Goal: Task Accomplishment & Management: Manage account settings

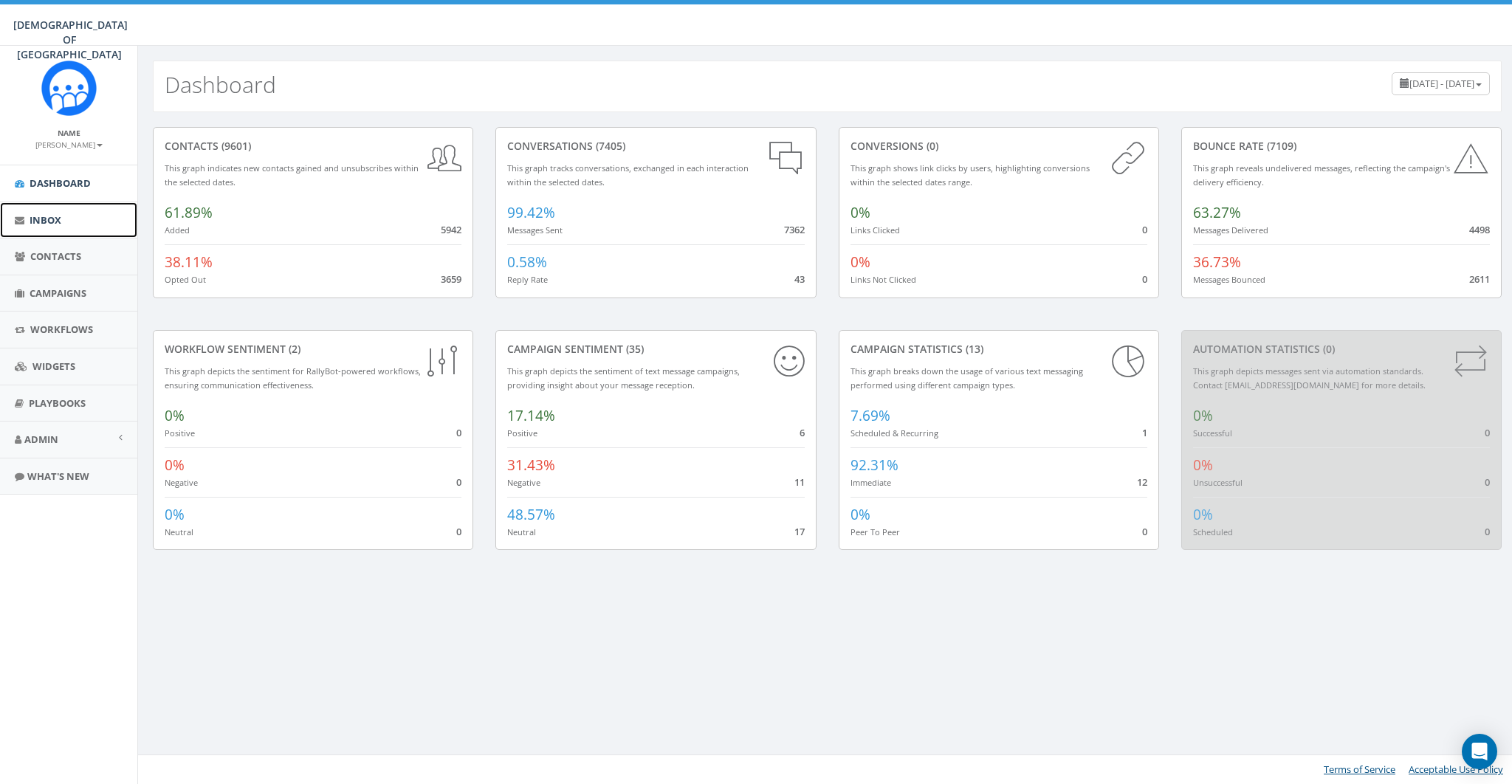
click at [65, 222] on link "Inbox" at bounding box center [69, 220] width 137 height 36
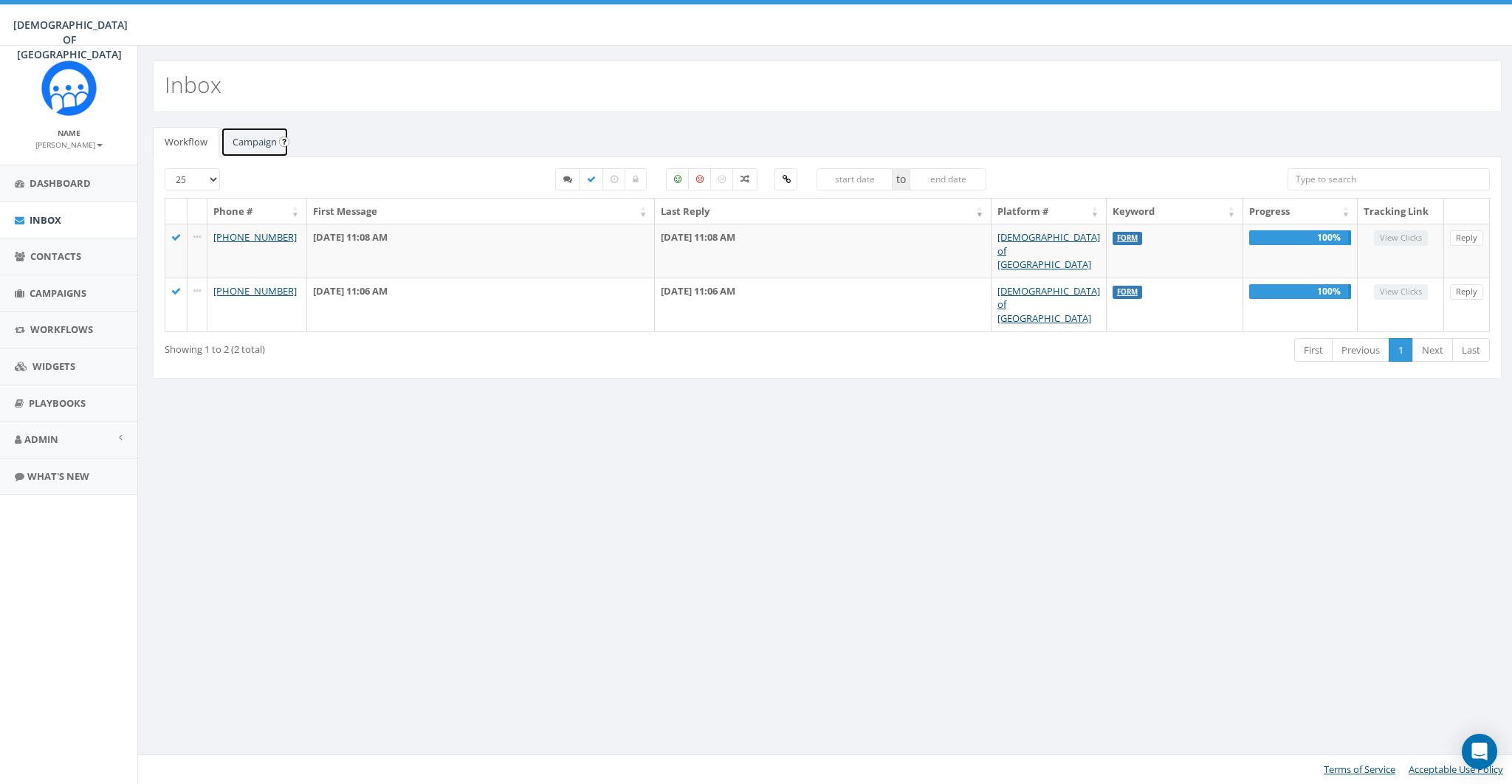
click at [241, 146] on link "Campaign" at bounding box center [255, 142] width 68 height 30
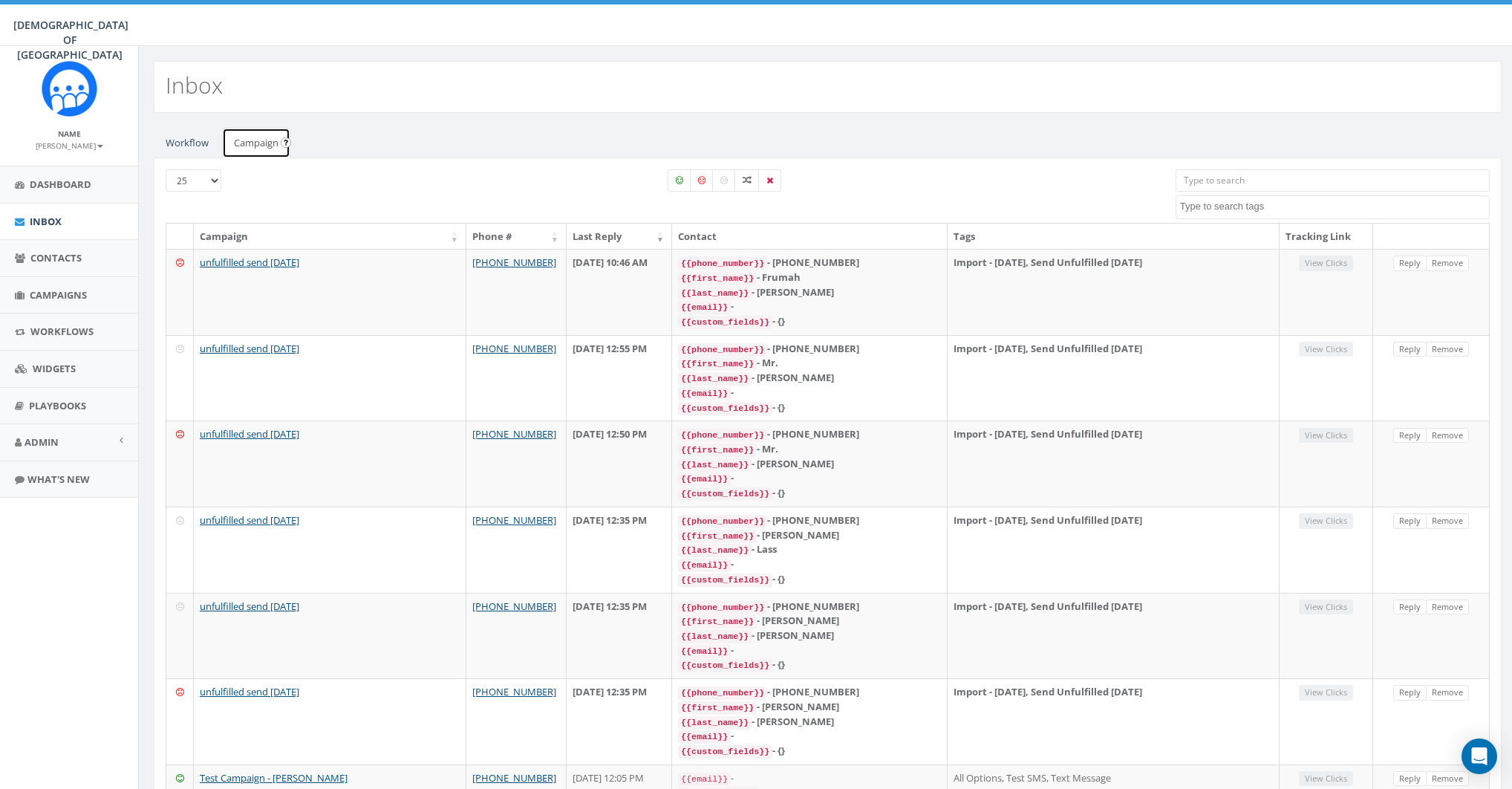
click at [258, 136] on link "Campaign" at bounding box center [256, 143] width 68 height 30
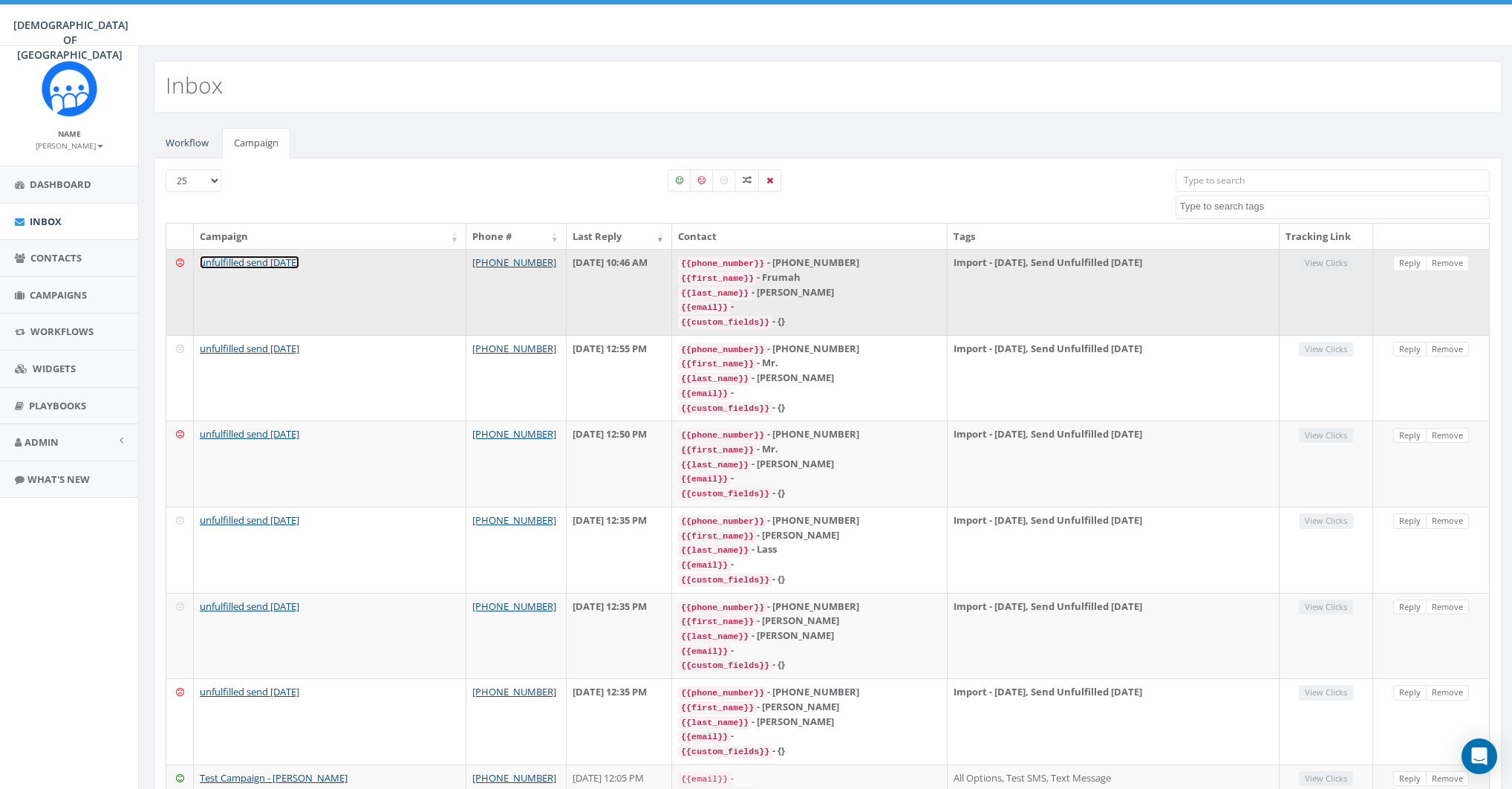
click at [258, 261] on link "unfulfilled send [DATE]" at bounding box center [249, 262] width 99 height 13
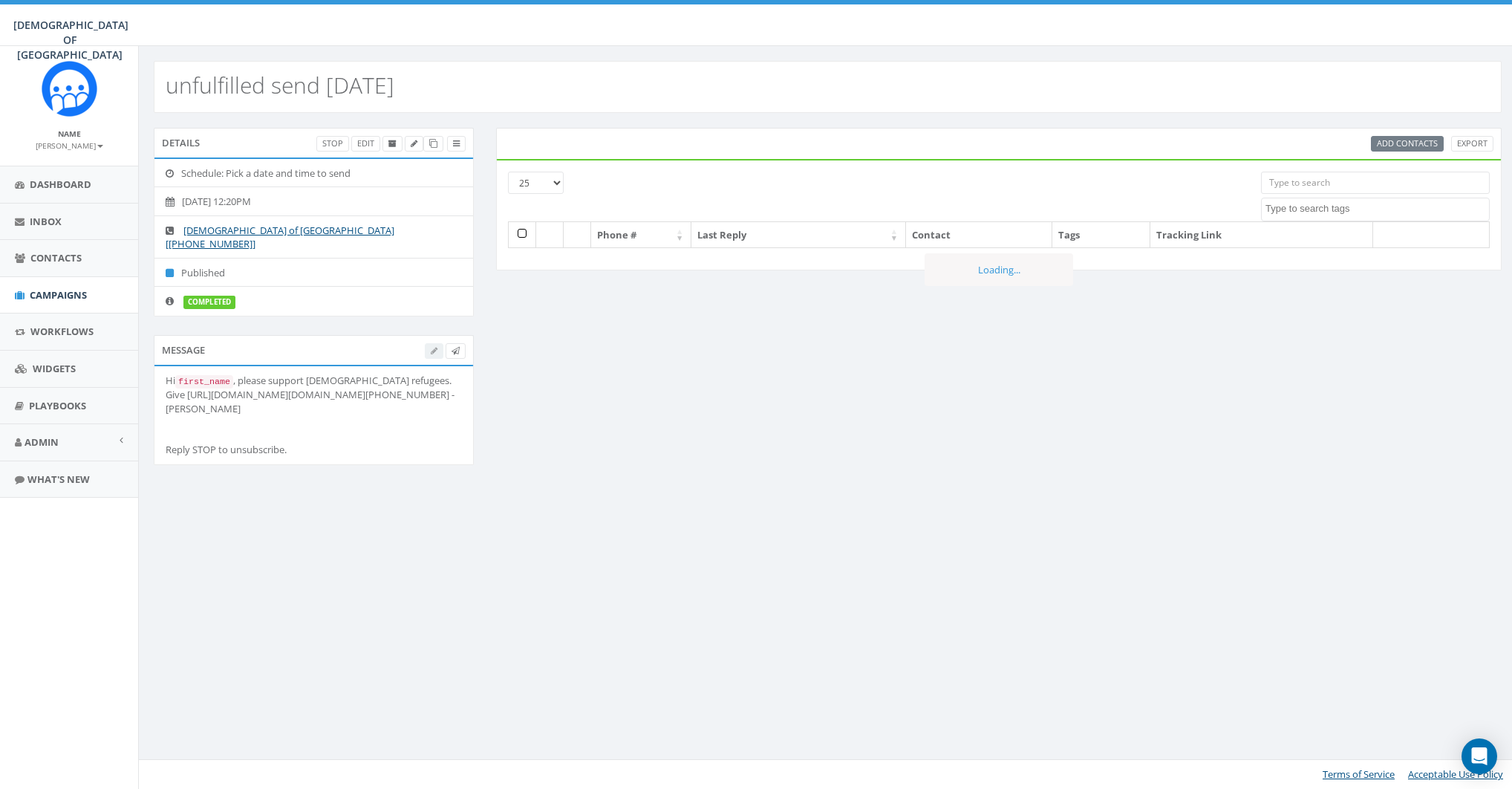
select select
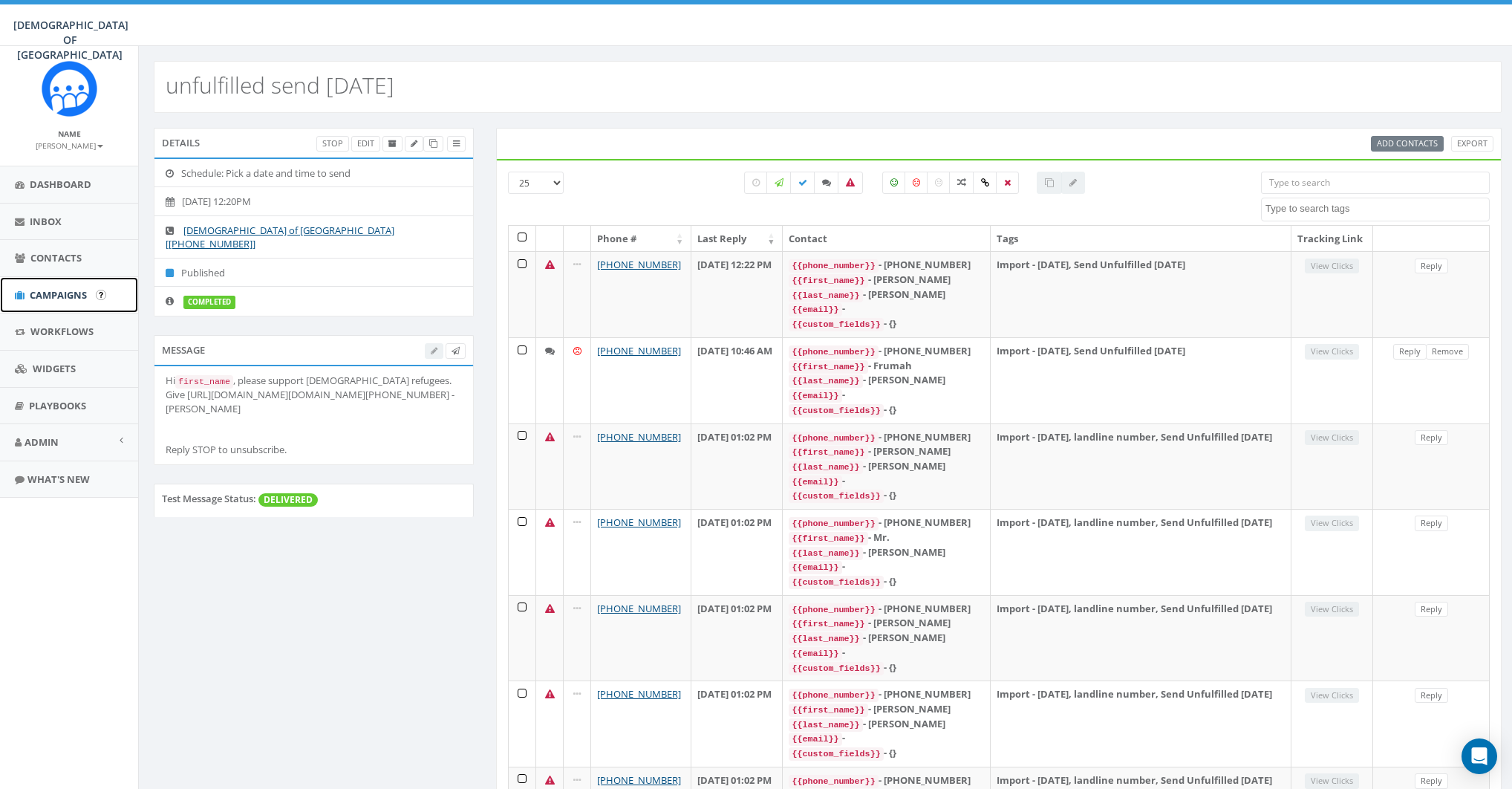
click at [41, 291] on span "Campaigns" at bounding box center [58, 295] width 57 height 13
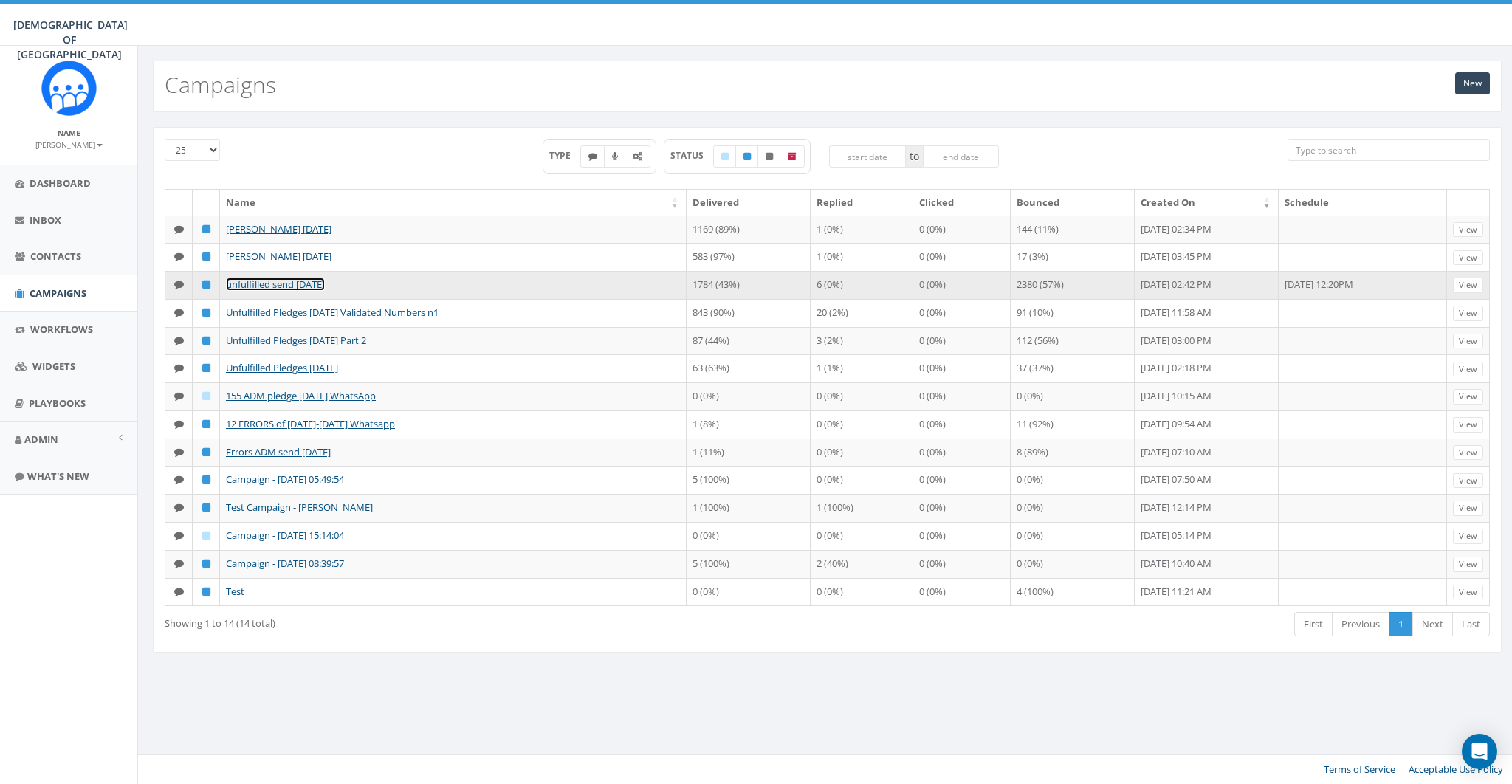
click at [271, 284] on link "unfulfilled send [DATE]" at bounding box center [275, 284] width 99 height 13
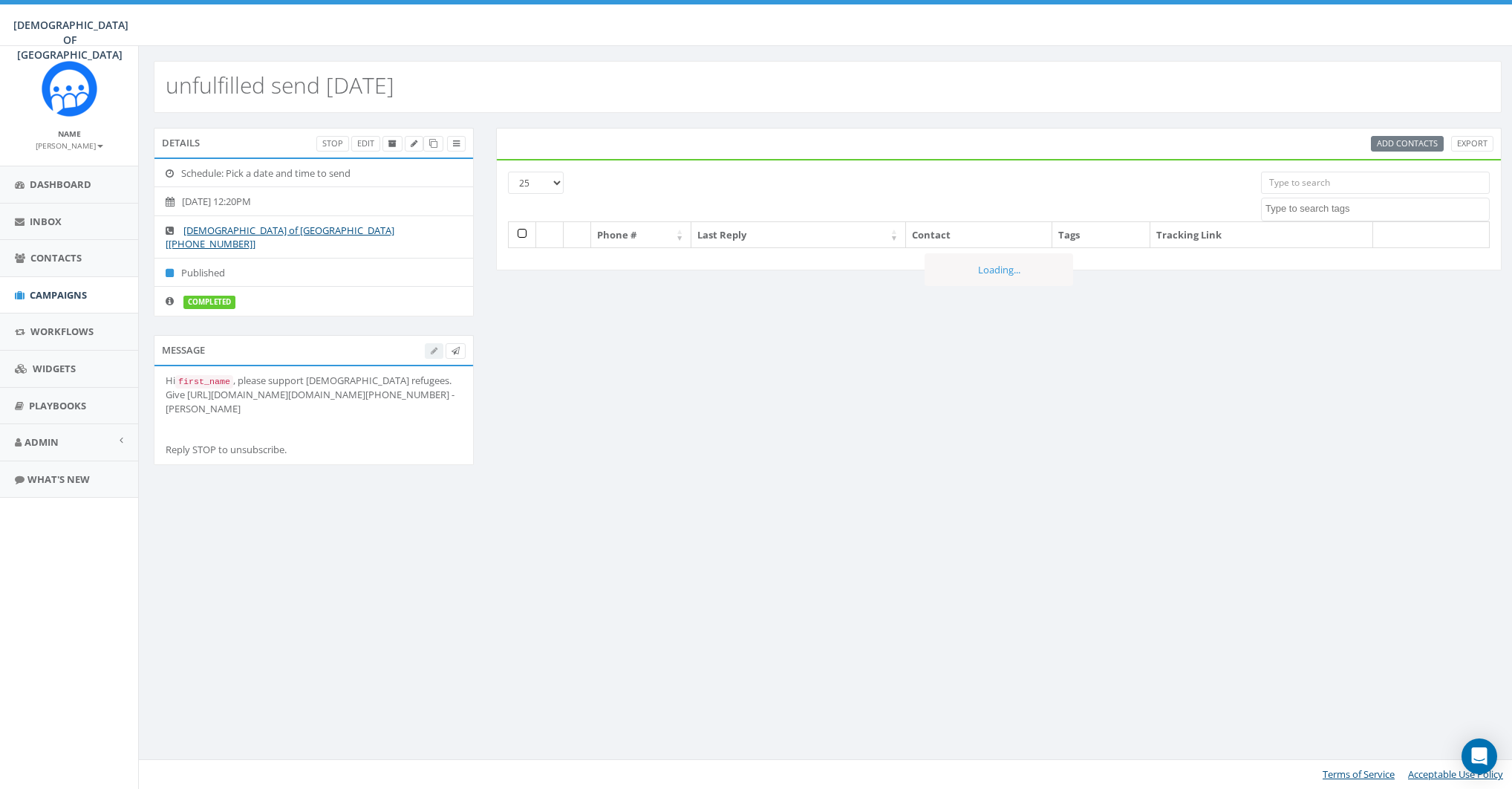
select select
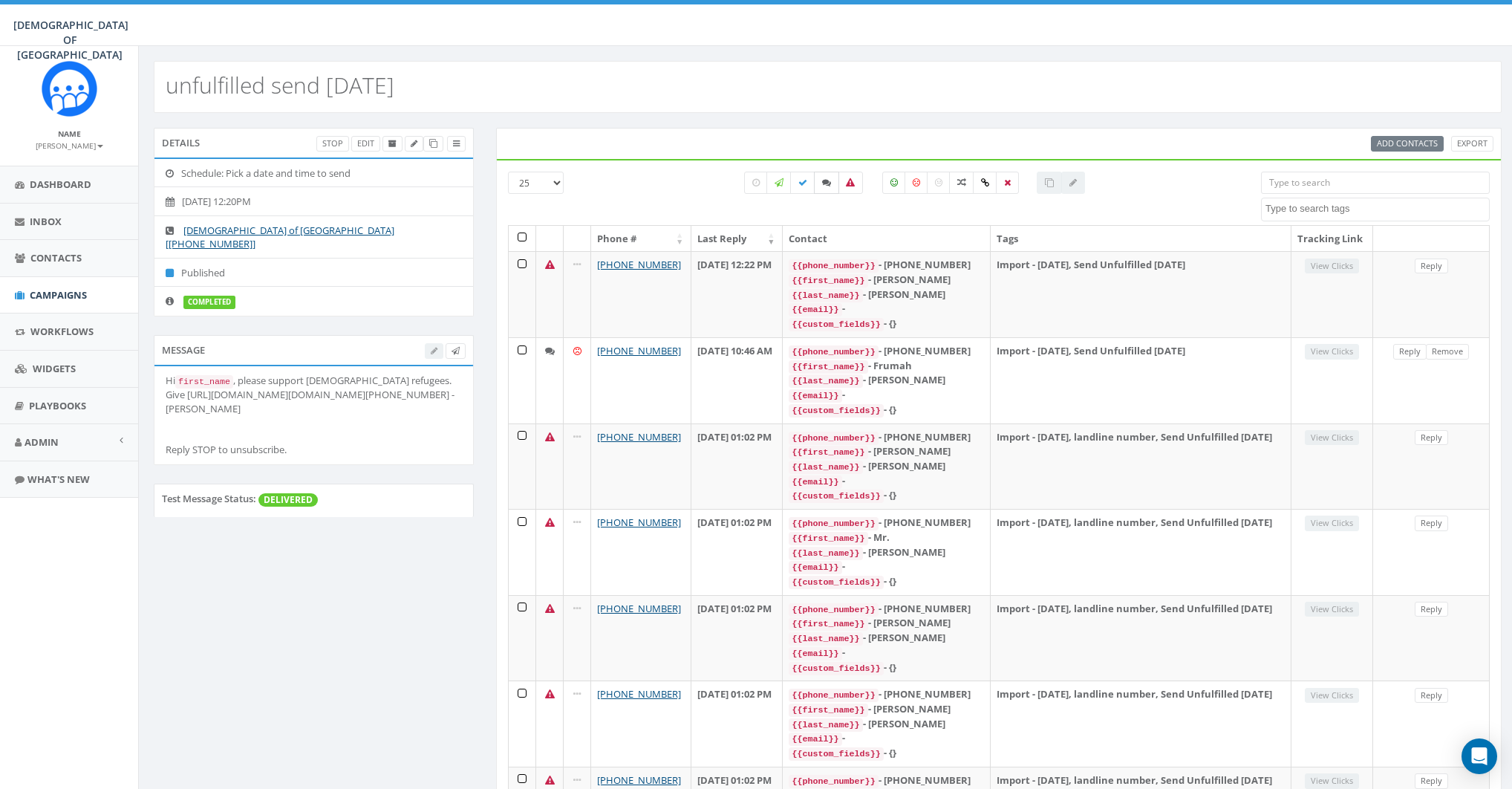
click at [828, 185] on icon at bounding box center [826, 183] width 9 height 9
checkbox input "true"
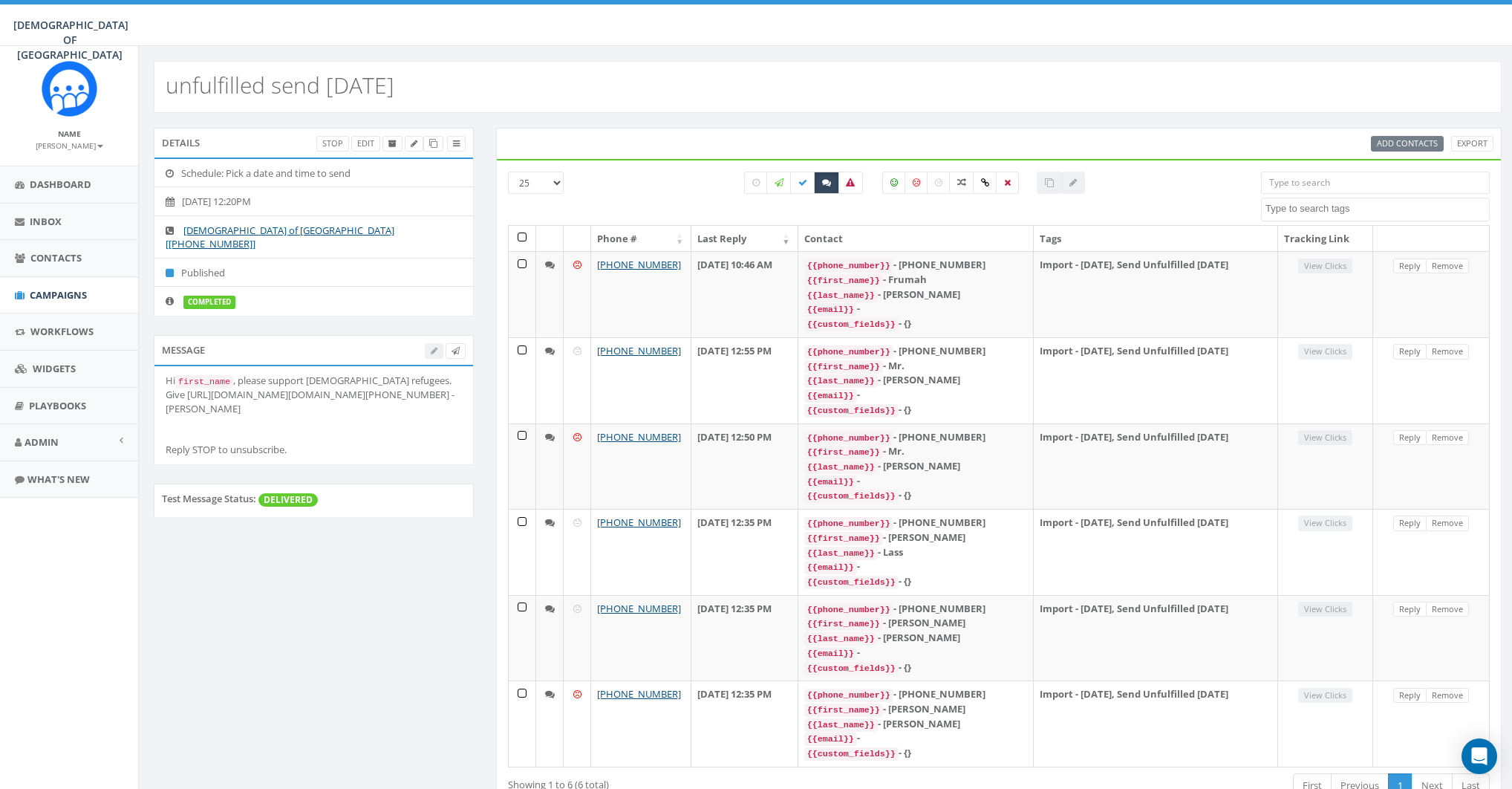
click at [241, 93] on h2 "unfulfilled send july 28" at bounding box center [280, 84] width 229 height 24
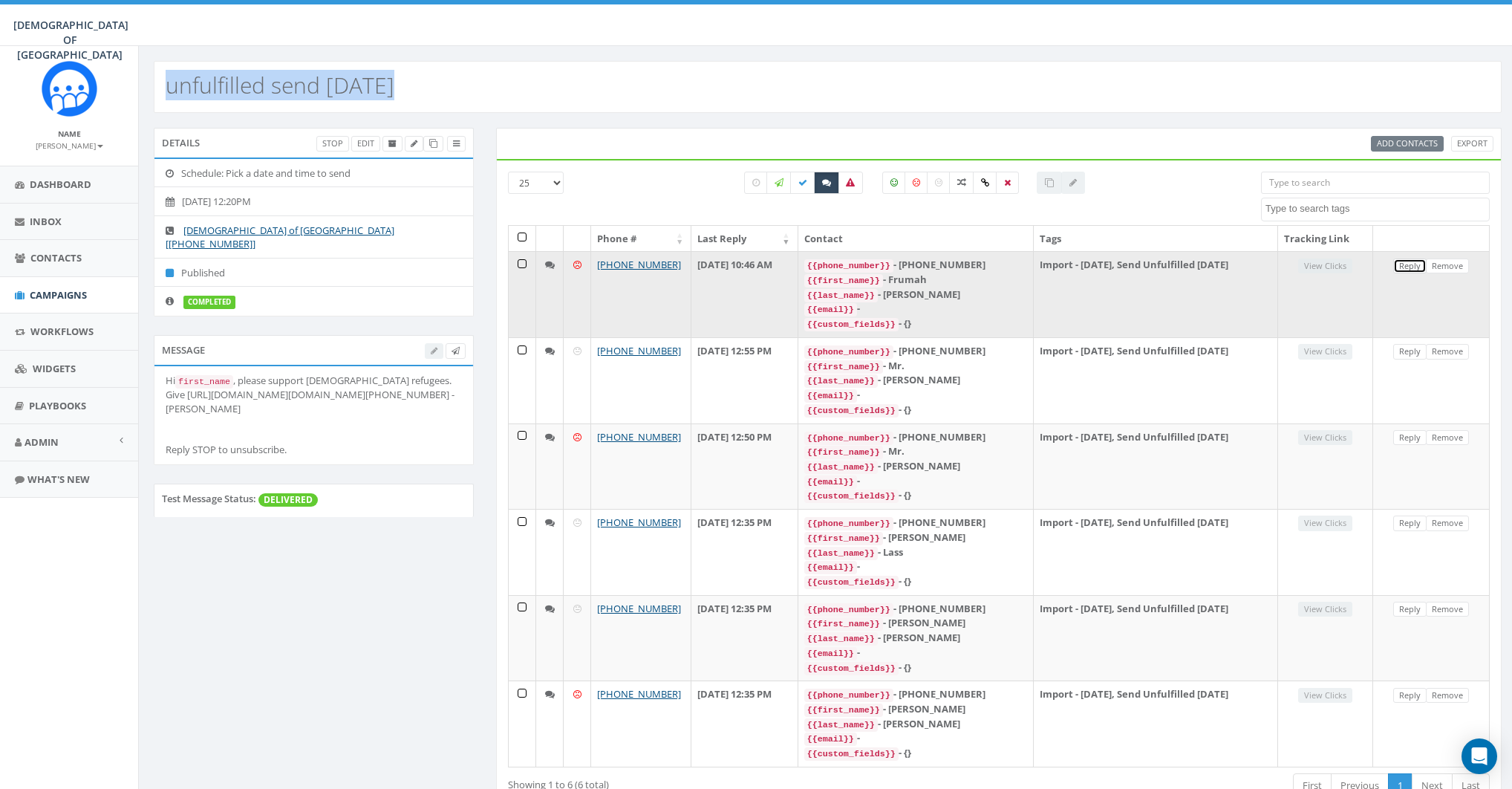
click at [1408, 264] on link "Reply" at bounding box center [1410, 266] width 34 height 16
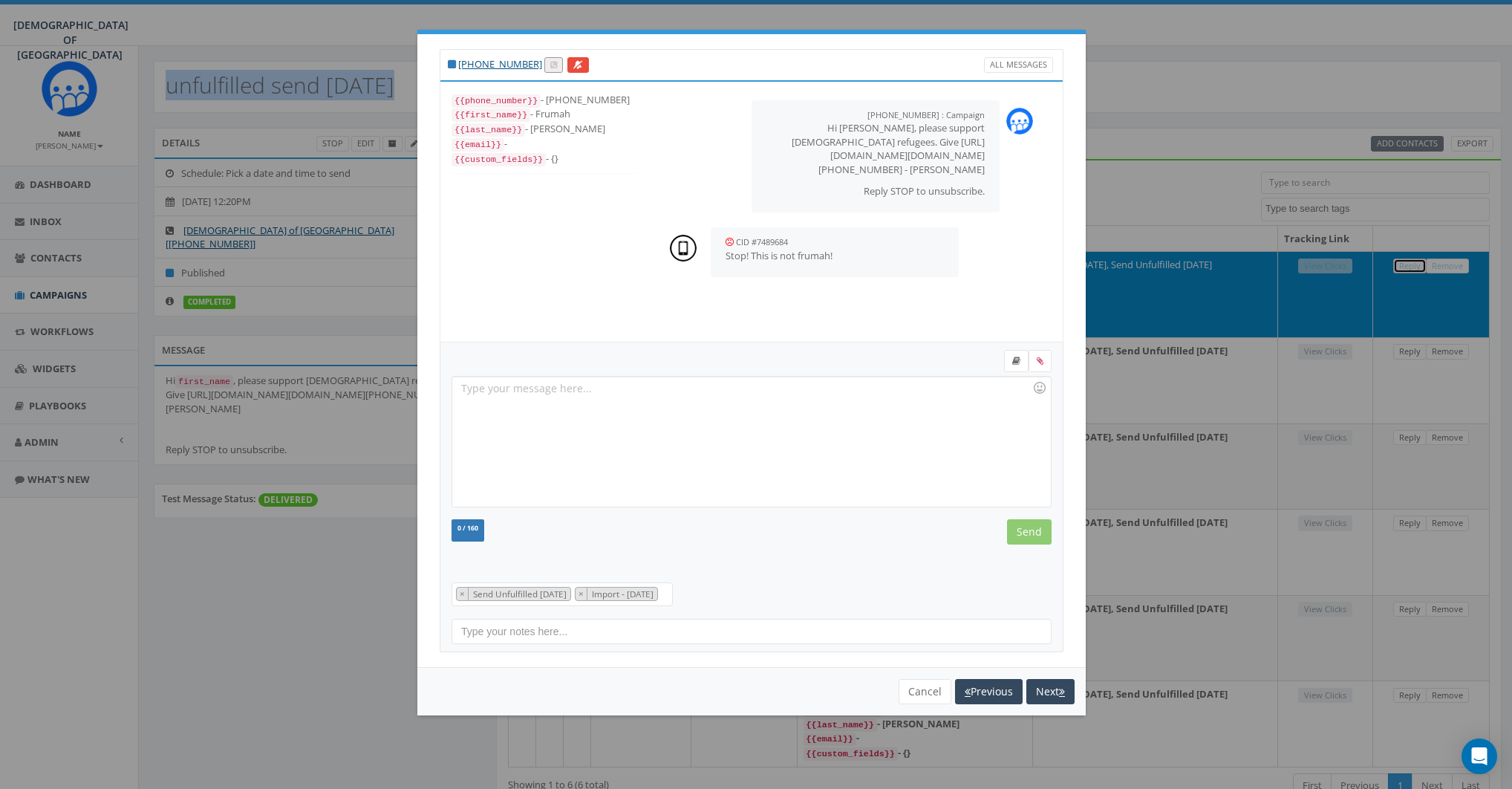
scroll to position [15, 0]
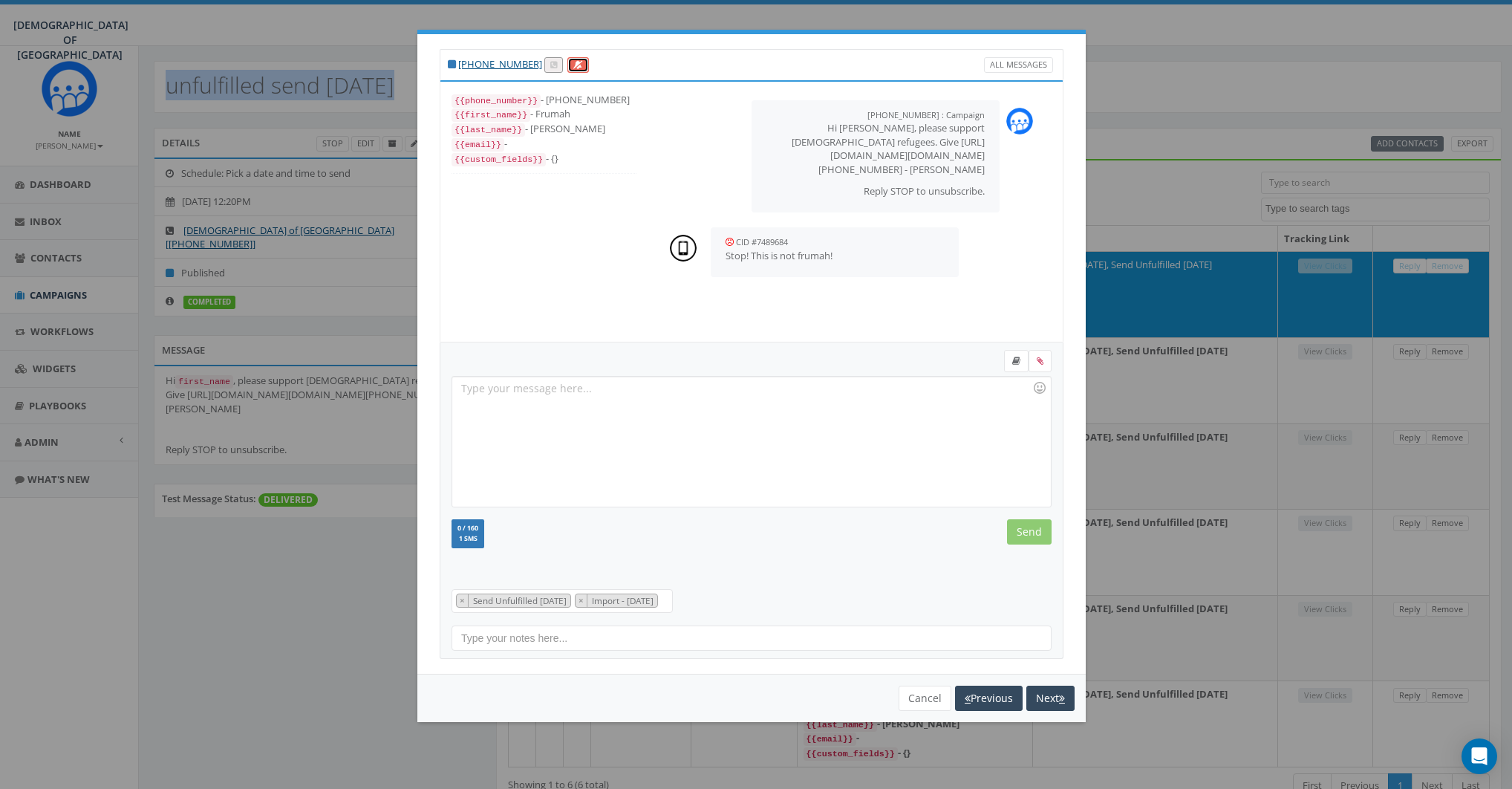
click at [576, 67] on link at bounding box center [578, 65] width 22 height 16
click at [1042, 702] on button "Next" at bounding box center [1050, 698] width 48 height 25
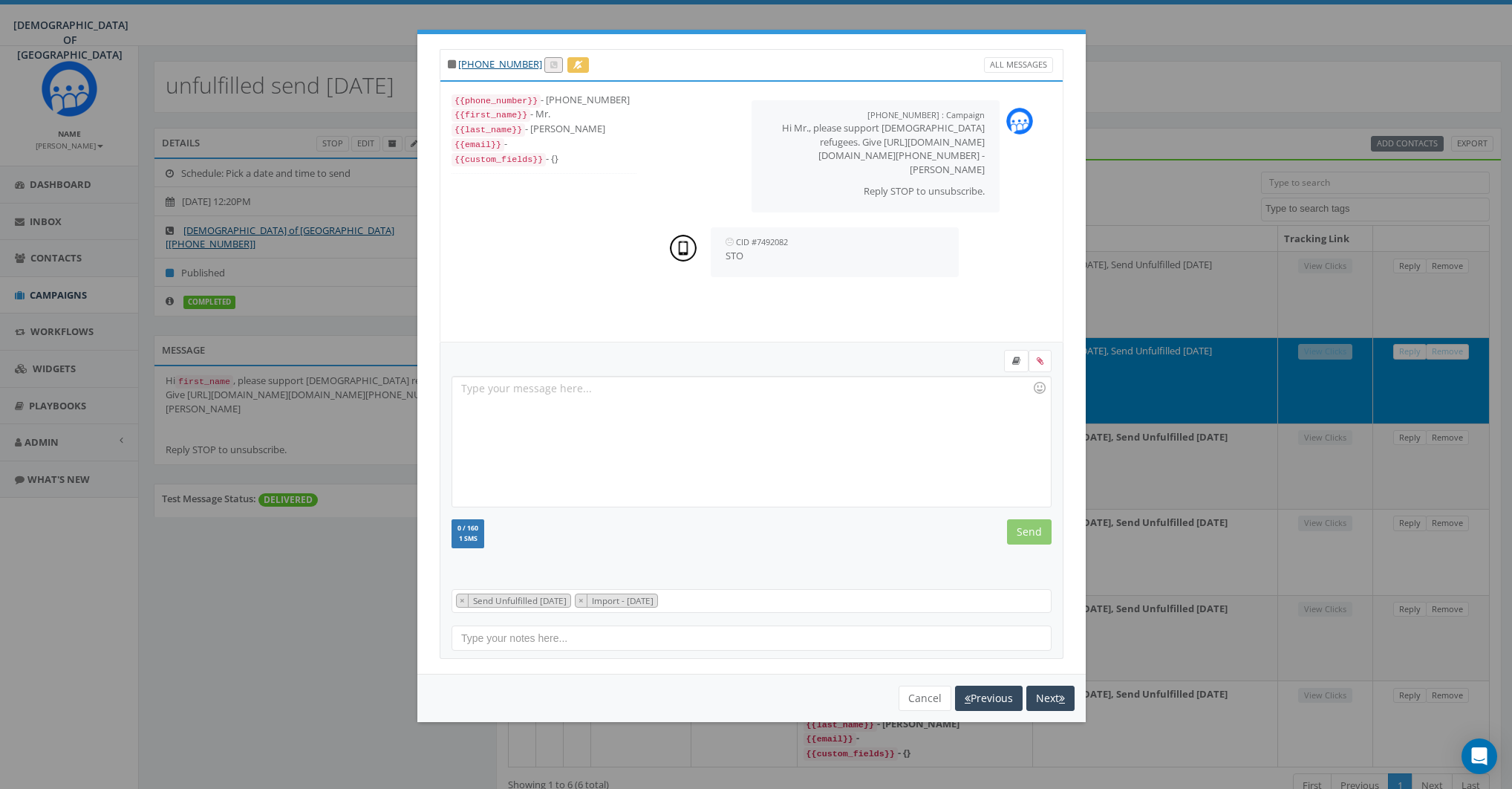
click at [562, 404] on div at bounding box center [751, 441] width 598 height 130
click at [1060, 689] on button "Next" at bounding box center [1050, 698] width 48 height 25
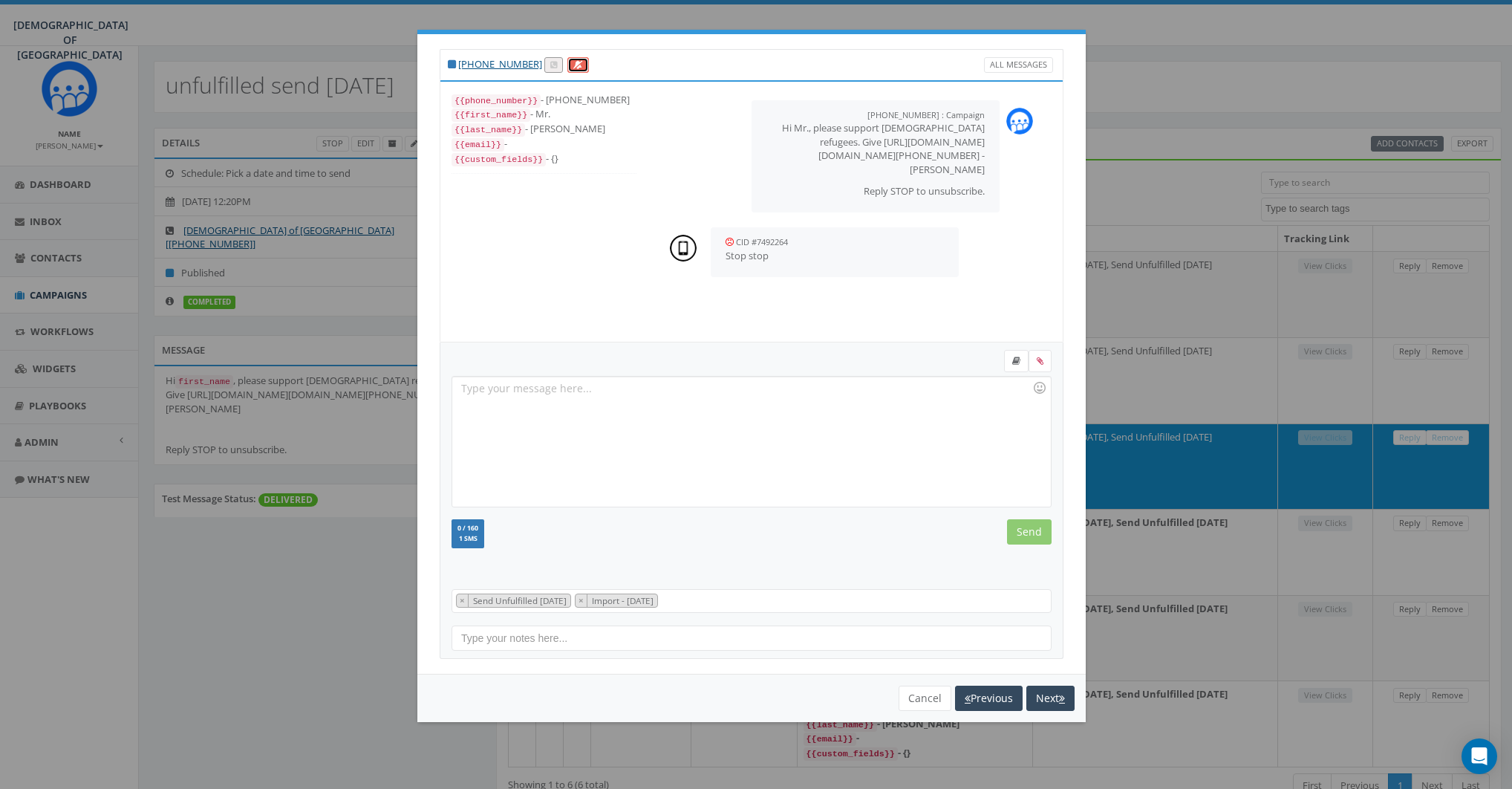
click at [567, 60] on link at bounding box center [578, 65] width 22 height 16
click at [1045, 694] on button "Next" at bounding box center [1050, 698] width 48 height 25
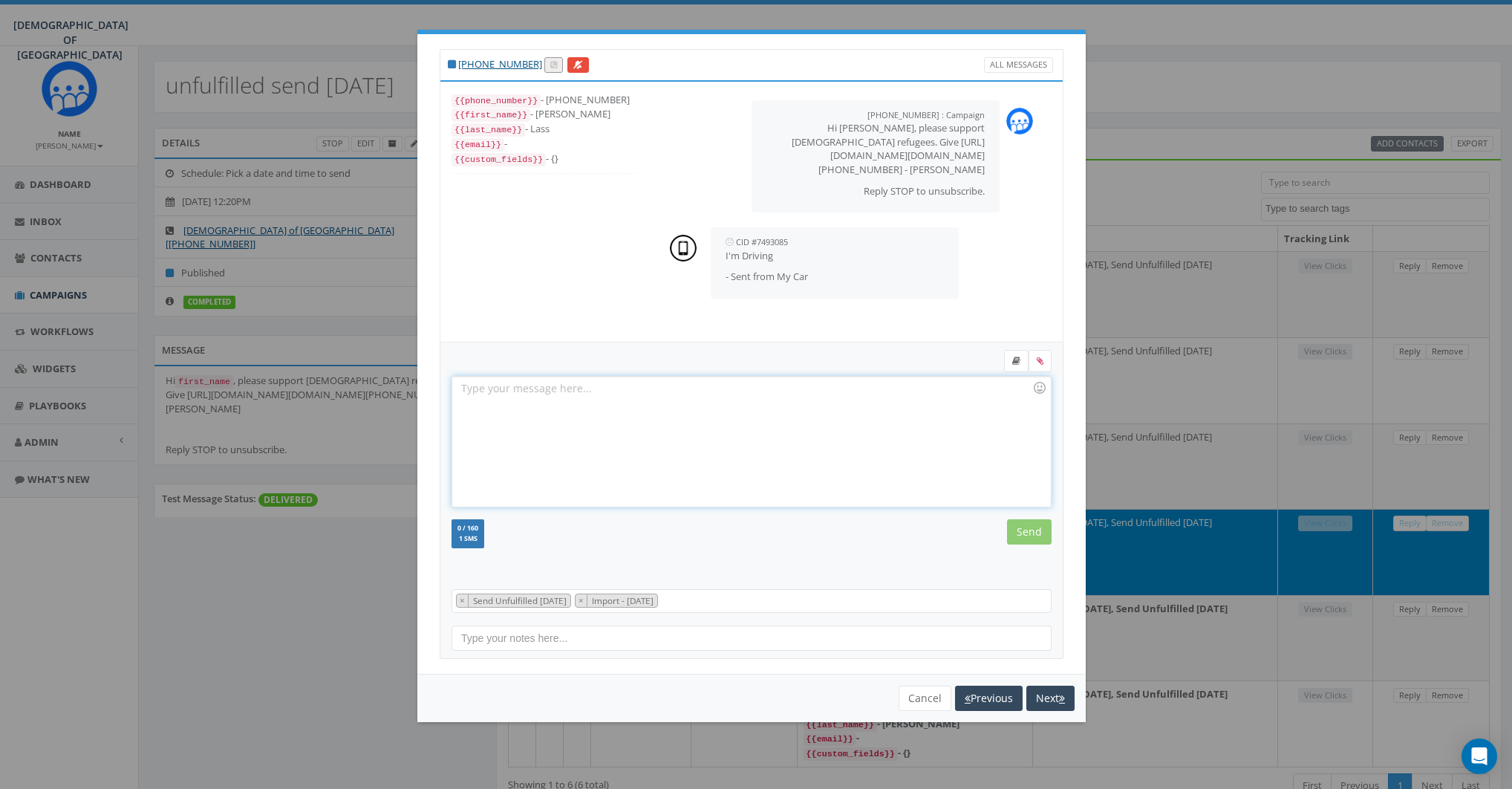
click at [593, 393] on div at bounding box center [751, 441] width 598 height 130
click at [1049, 695] on button "Next" at bounding box center [1050, 698] width 48 height 25
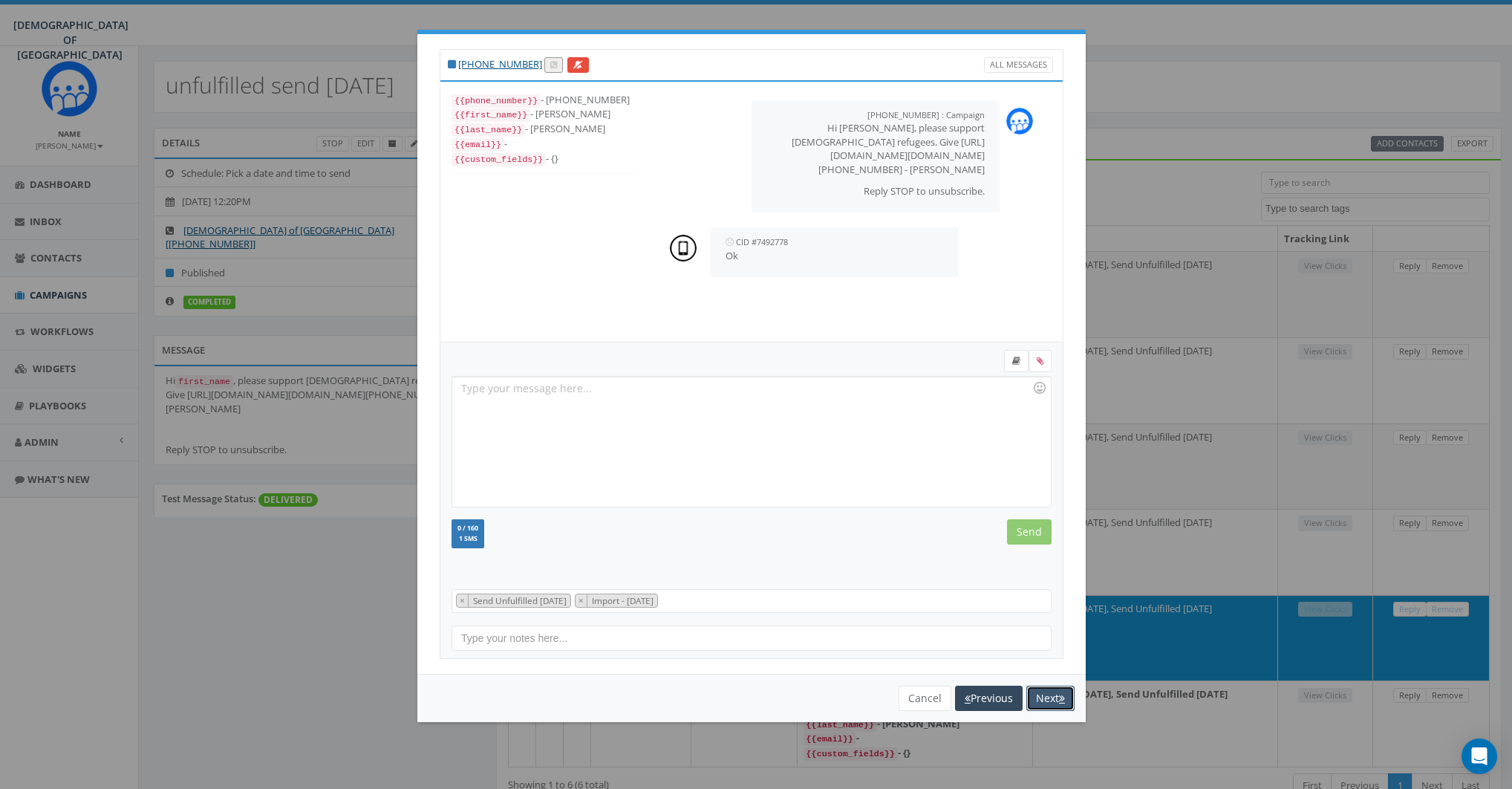
click at [1060, 701] on button "Next" at bounding box center [1050, 698] width 48 height 25
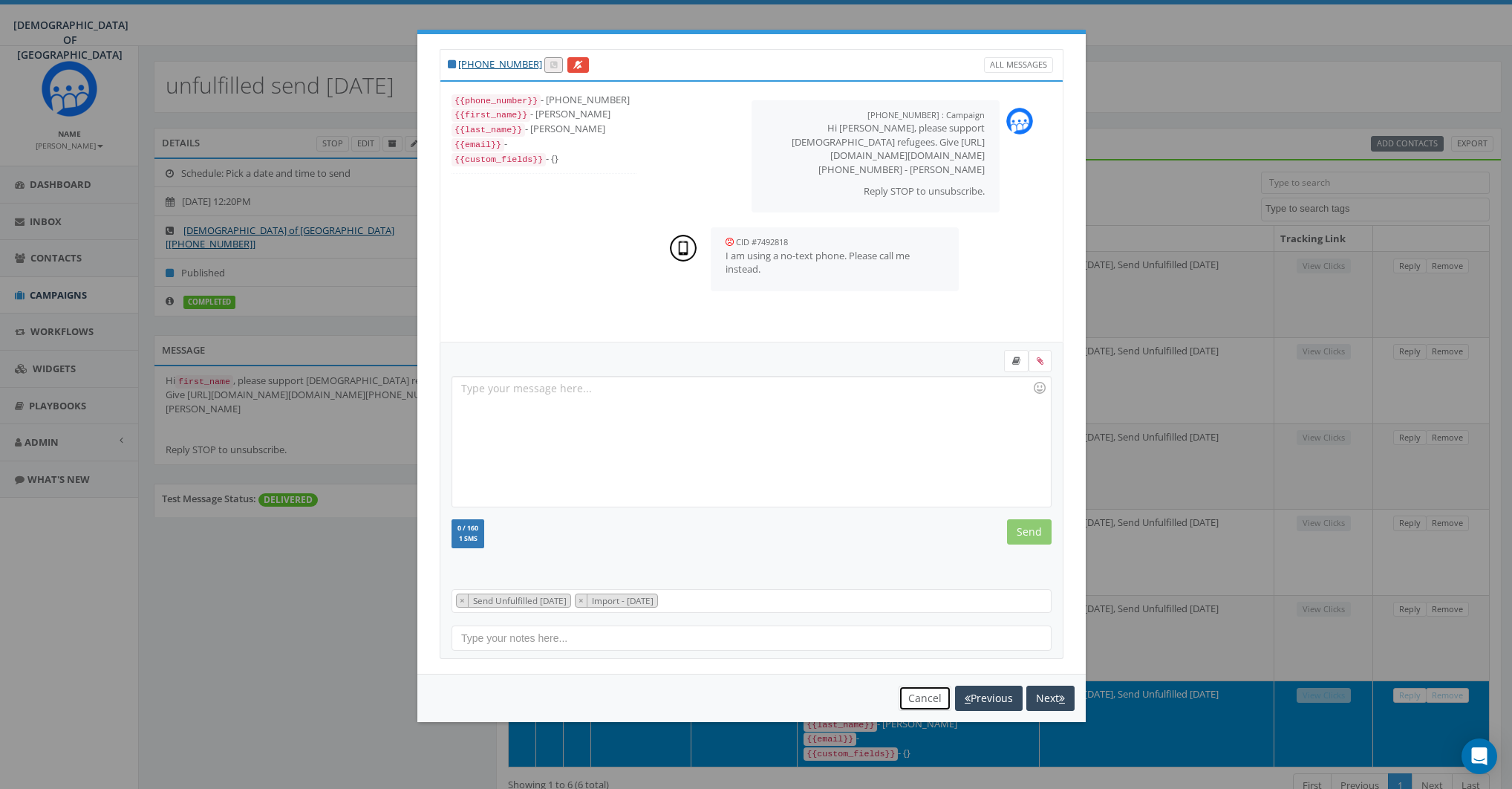
click at [919, 691] on button "Cancel" at bounding box center [924, 698] width 53 height 25
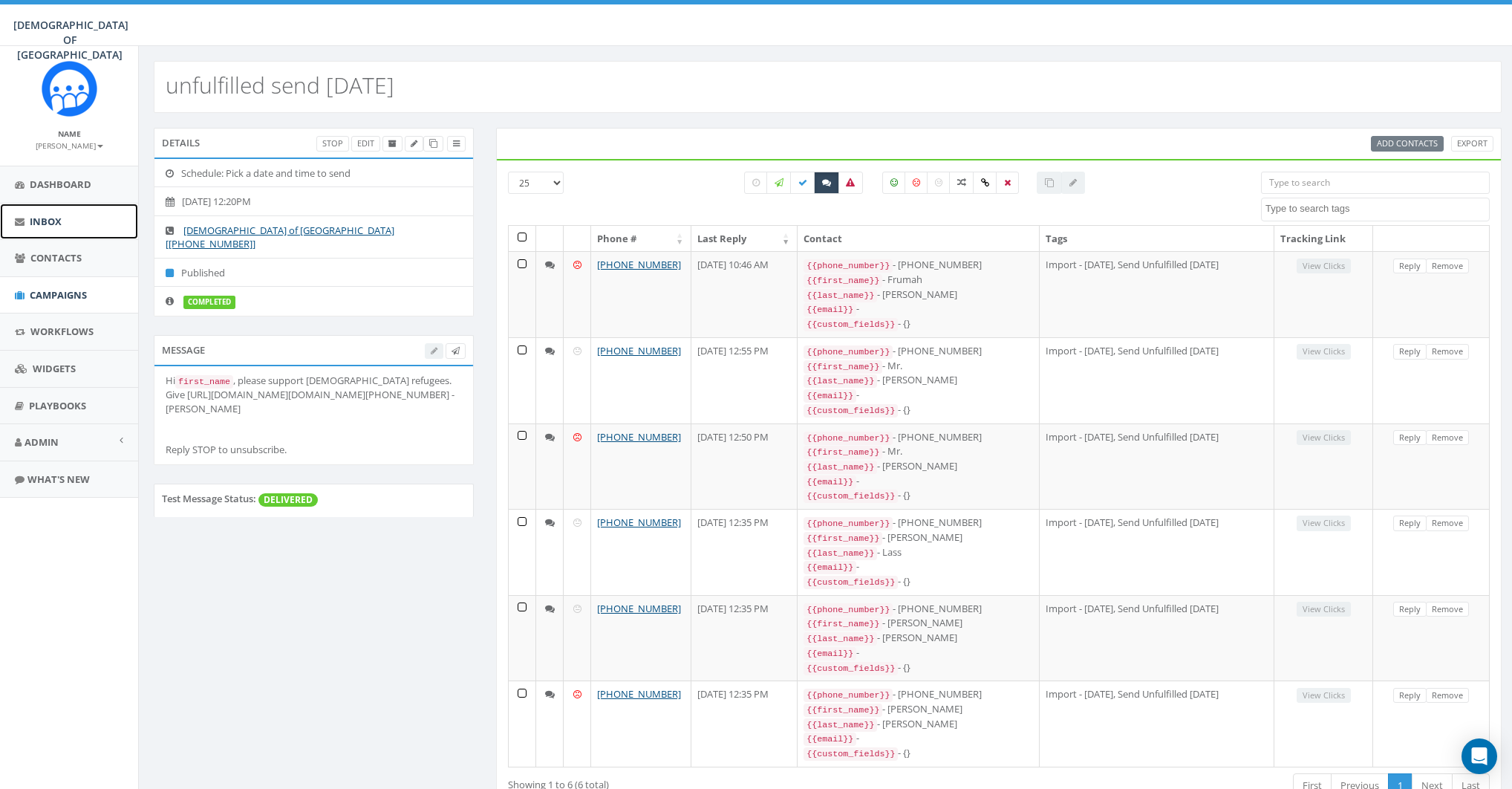
click at [37, 217] on span "Inbox" at bounding box center [45, 221] width 32 height 13
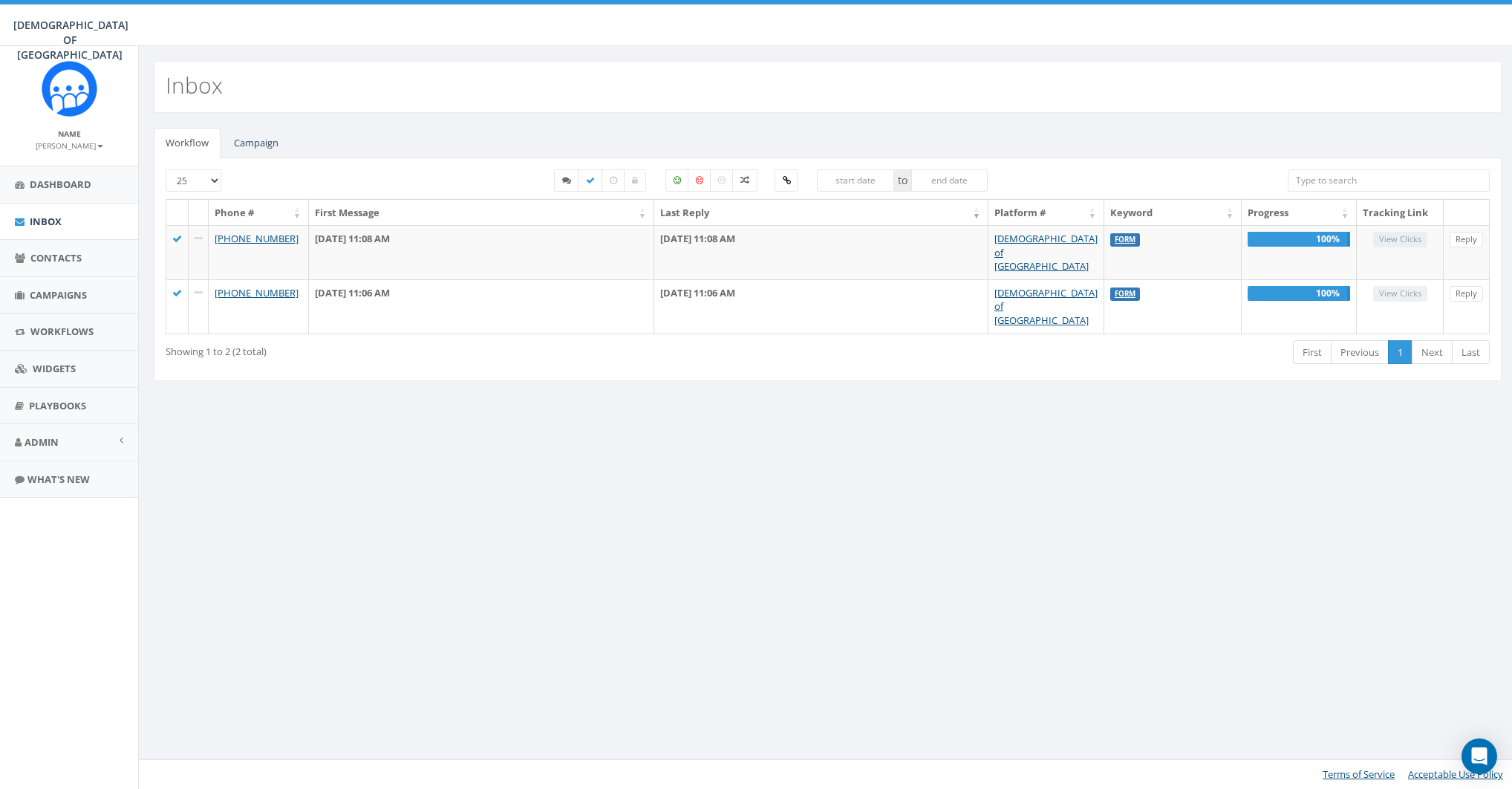
select select
click at [245, 145] on link "Campaign" at bounding box center [256, 143] width 68 height 30
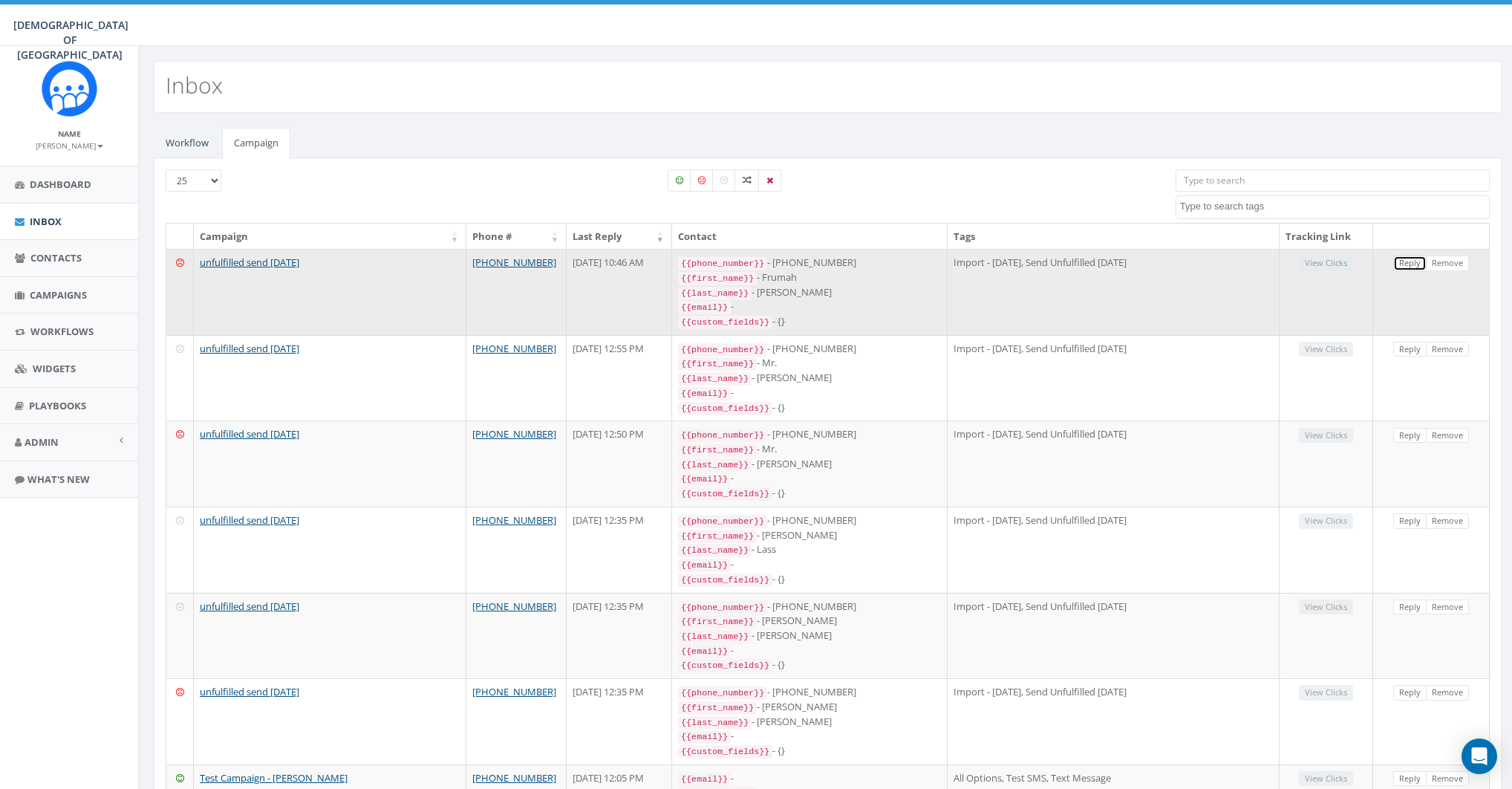
click at [1396, 262] on link "Reply" at bounding box center [1410, 263] width 34 height 16
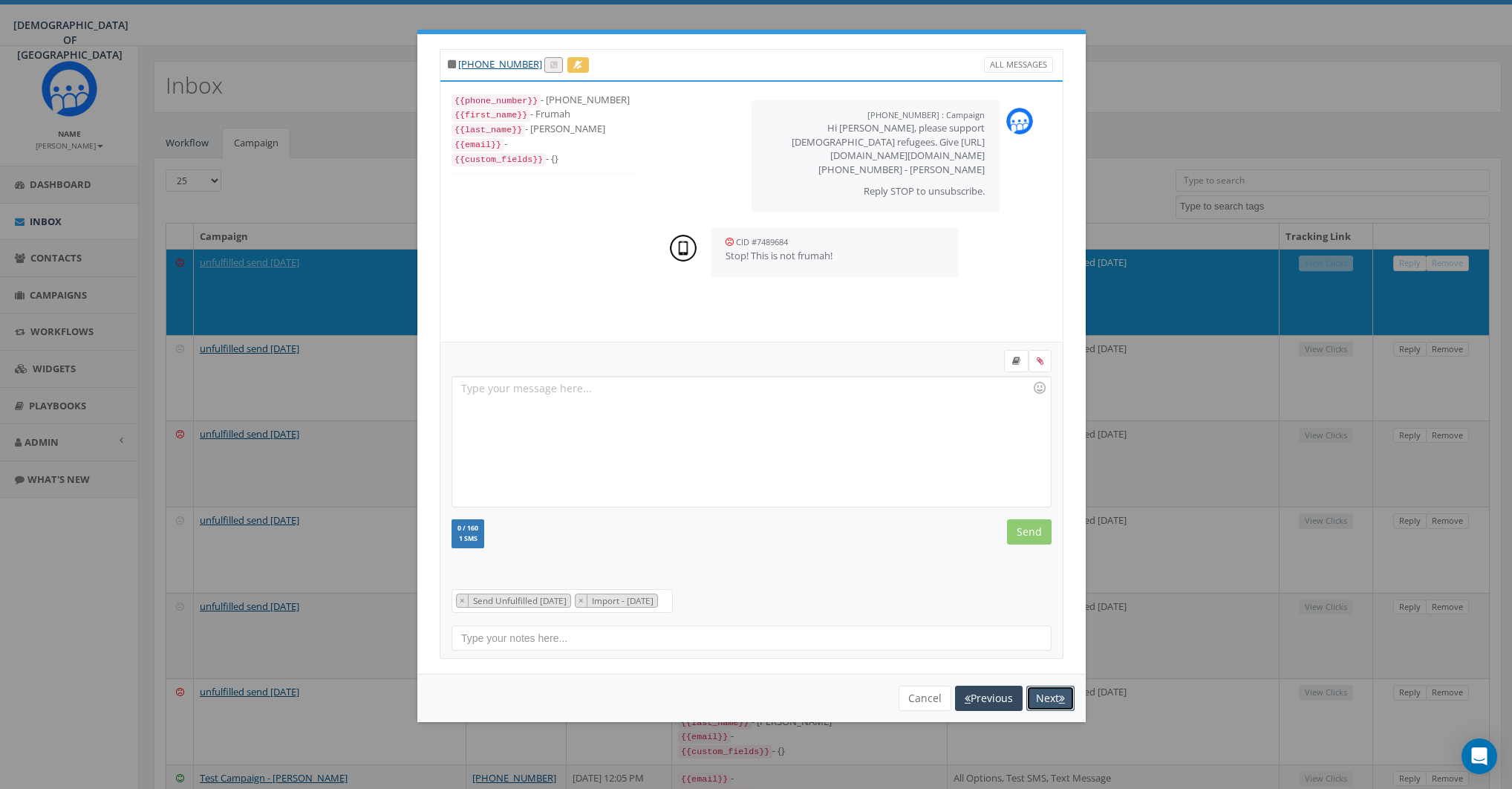
click at [1041, 689] on button "Next" at bounding box center [1050, 698] width 48 height 25
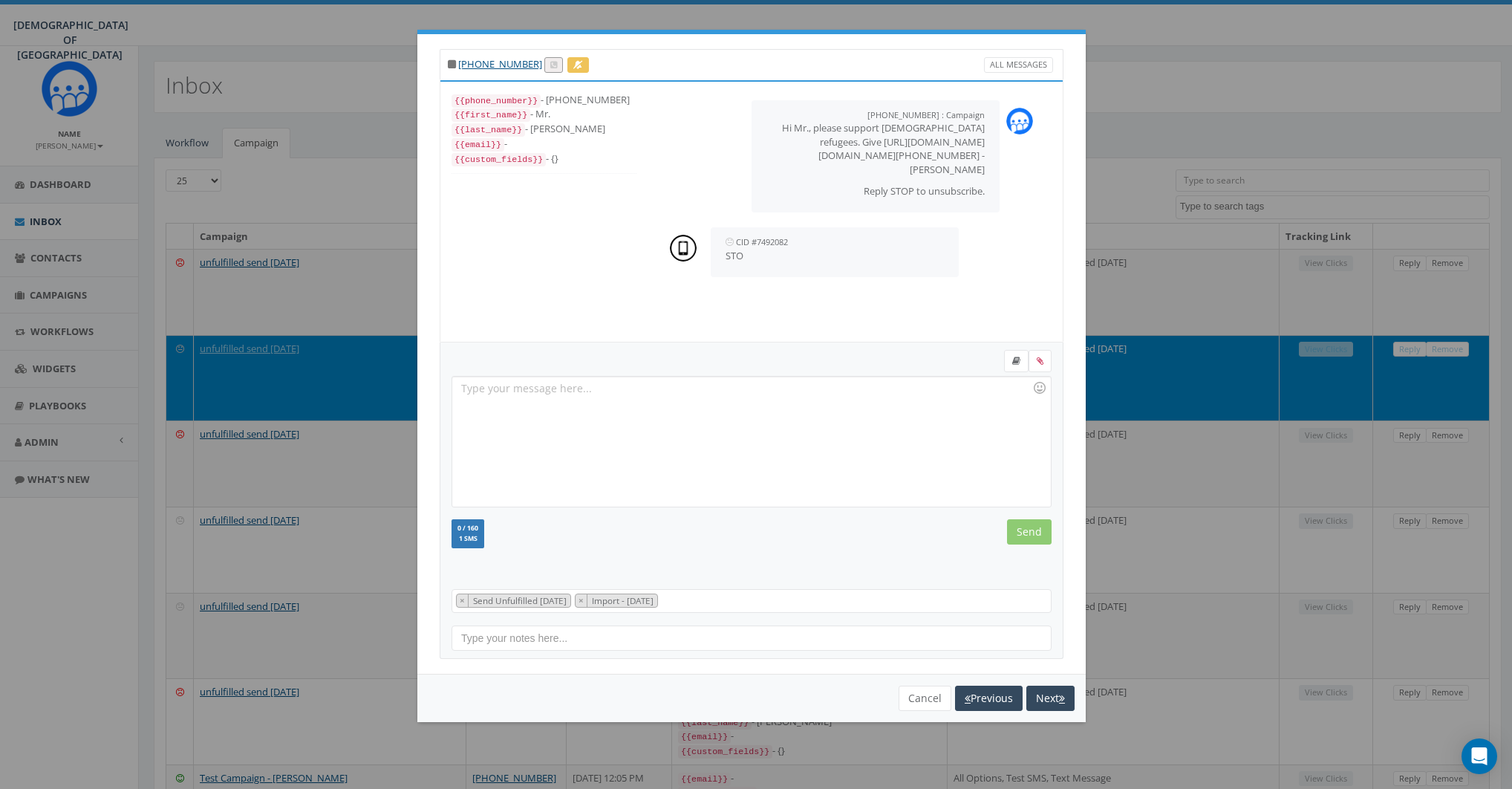
scroll to position [15, 0]
click at [1042, 691] on button "Next" at bounding box center [1050, 698] width 48 height 25
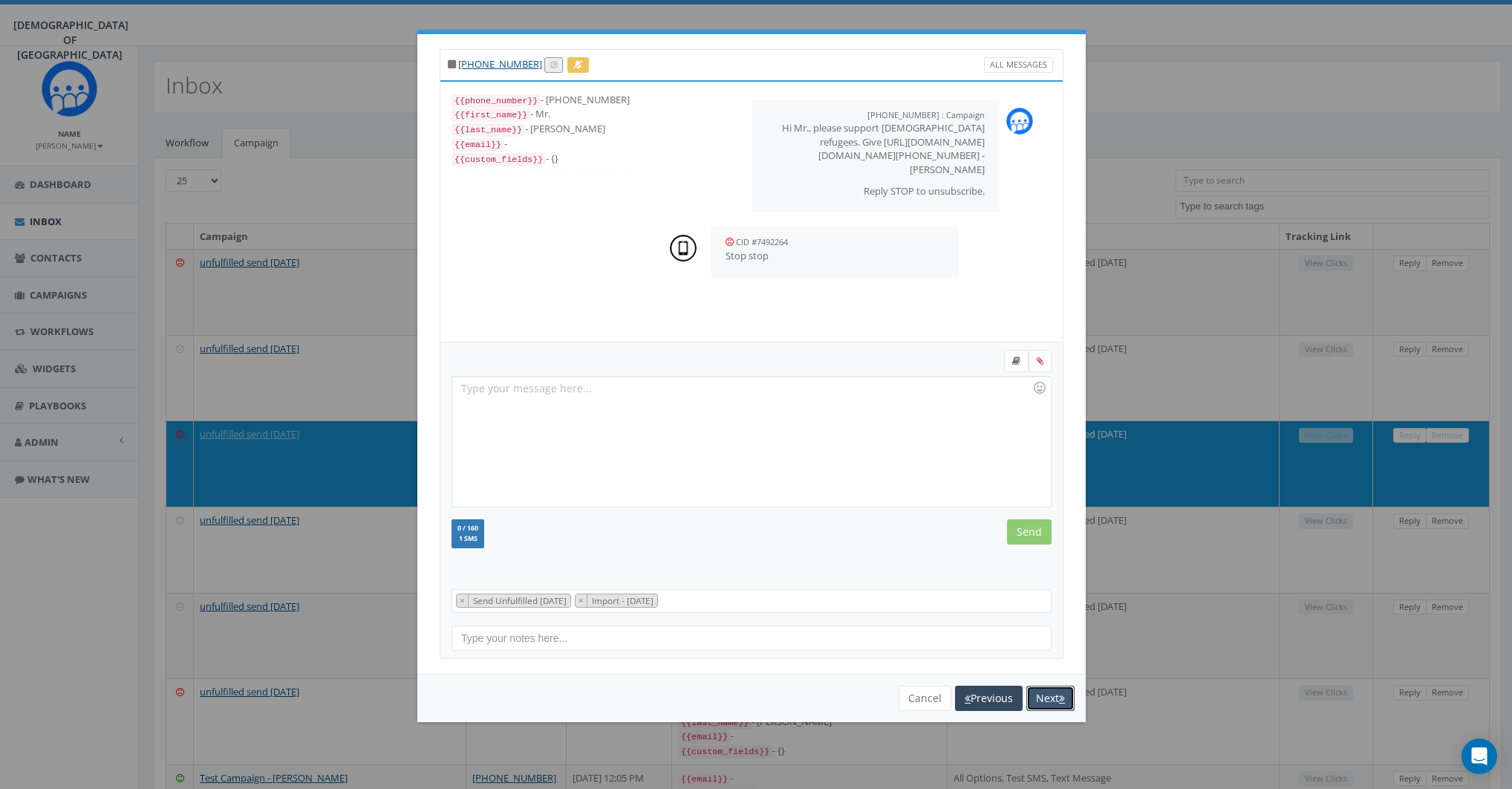
click at [1042, 691] on button "Next" at bounding box center [1050, 698] width 48 height 25
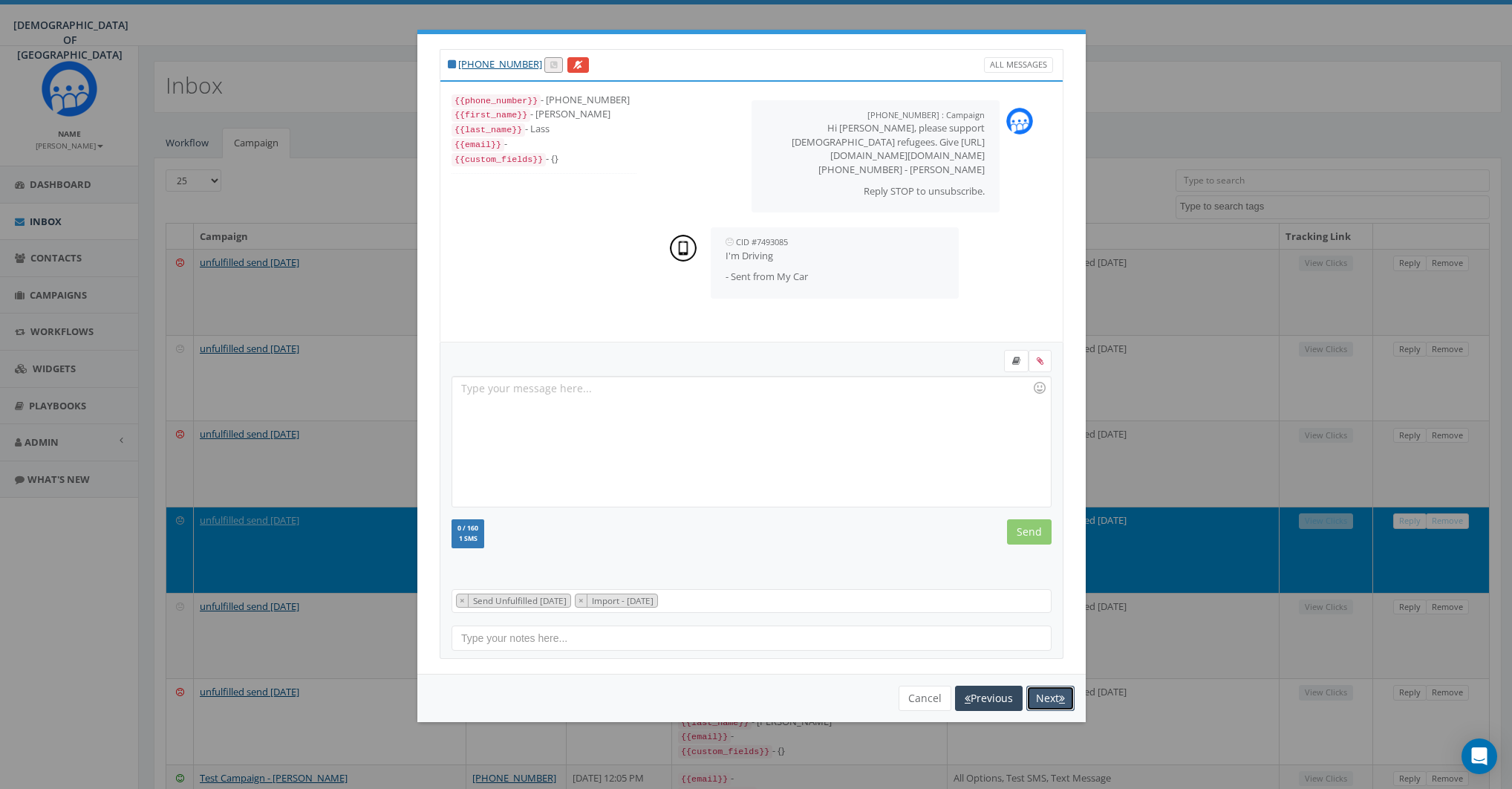
click at [1042, 691] on button "Next" at bounding box center [1050, 698] width 48 height 25
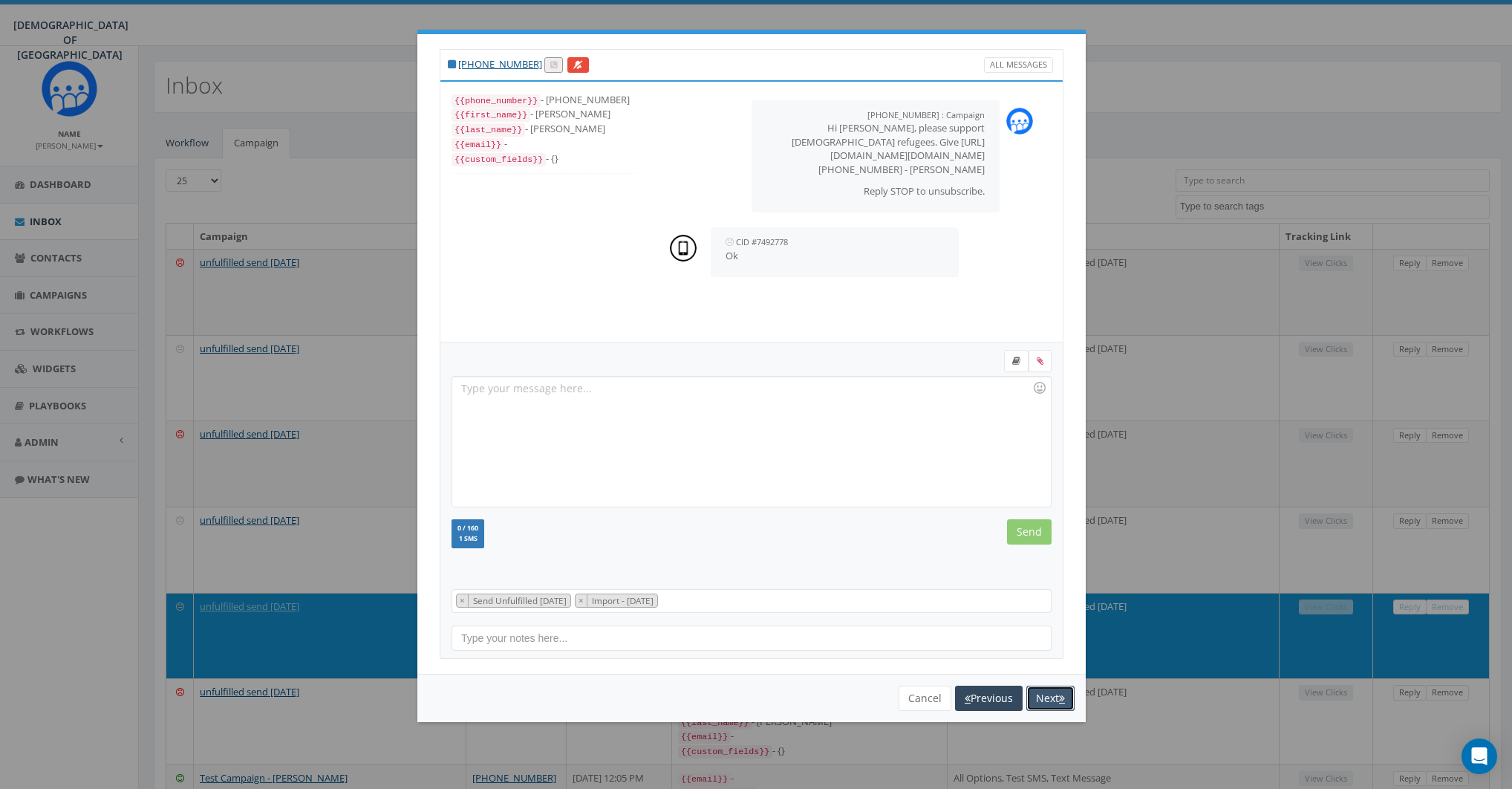
click at [1042, 692] on button "Next" at bounding box center [1050, 698] width 48 height 25
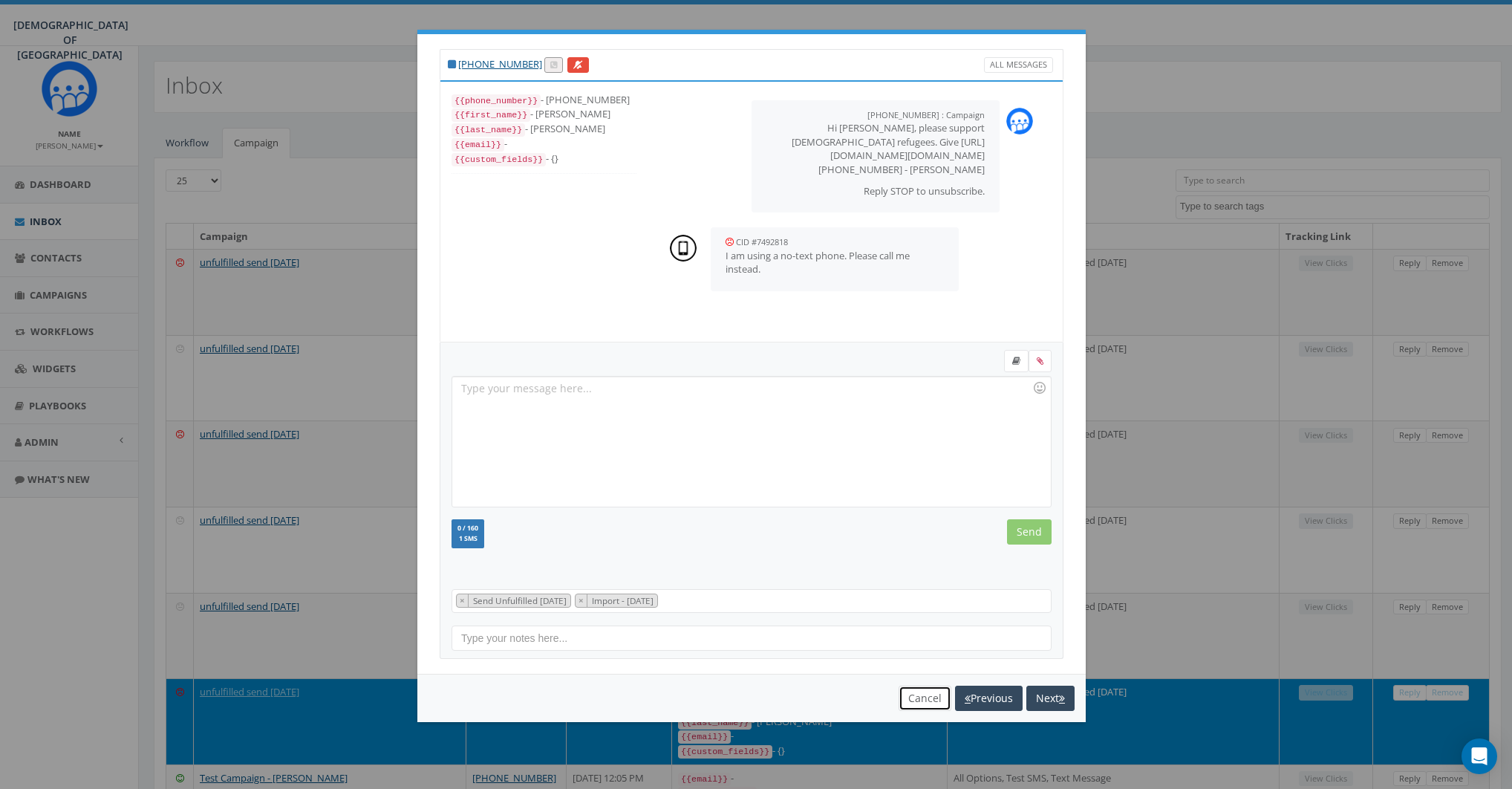
click at [923, 685] on button "Cancel" at bounding box center [924, 698] width 53 height 25
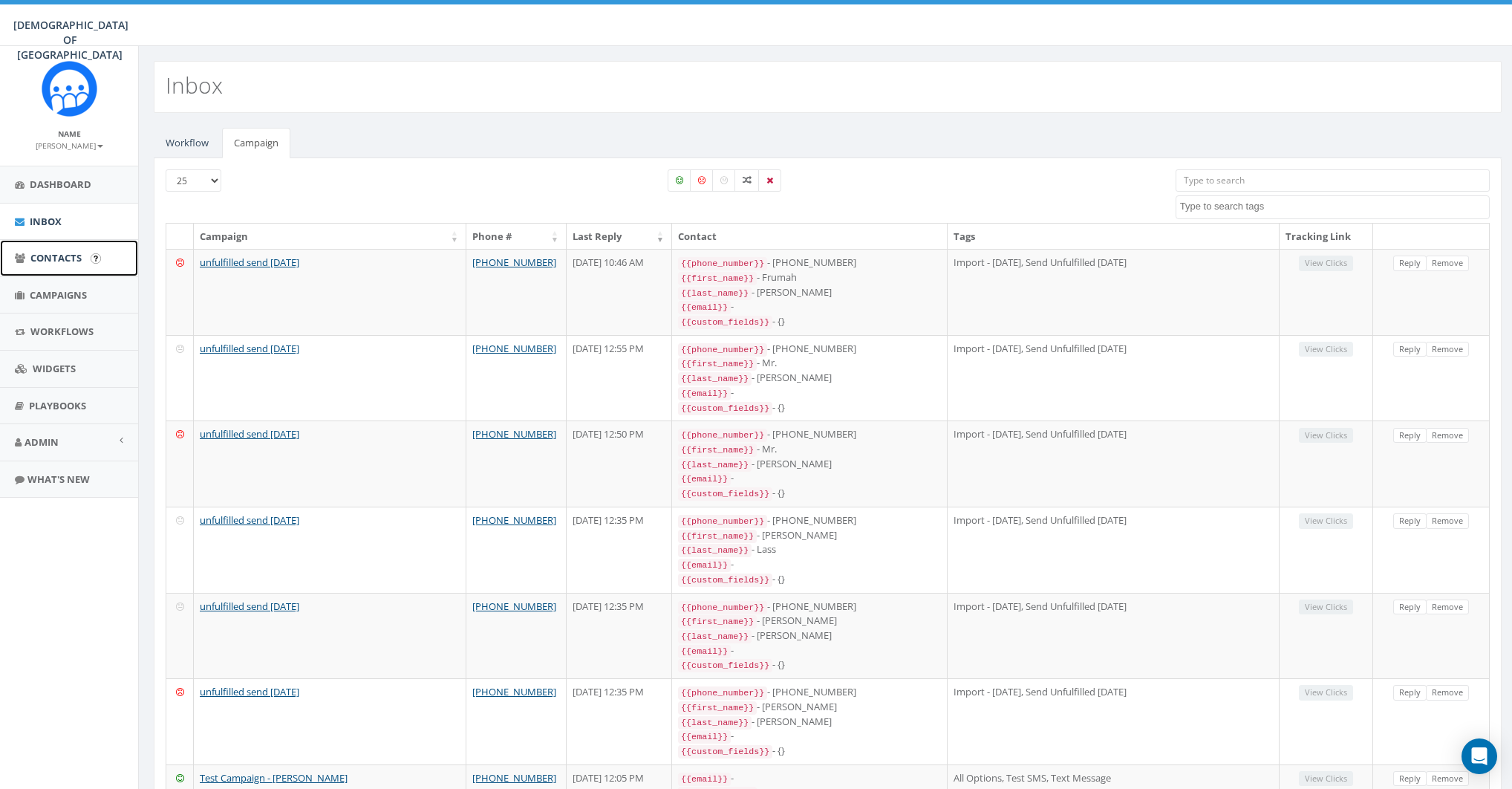
click at [45, 264] on span "Contacts" at bounding box center [56, 258] width 51 height 13
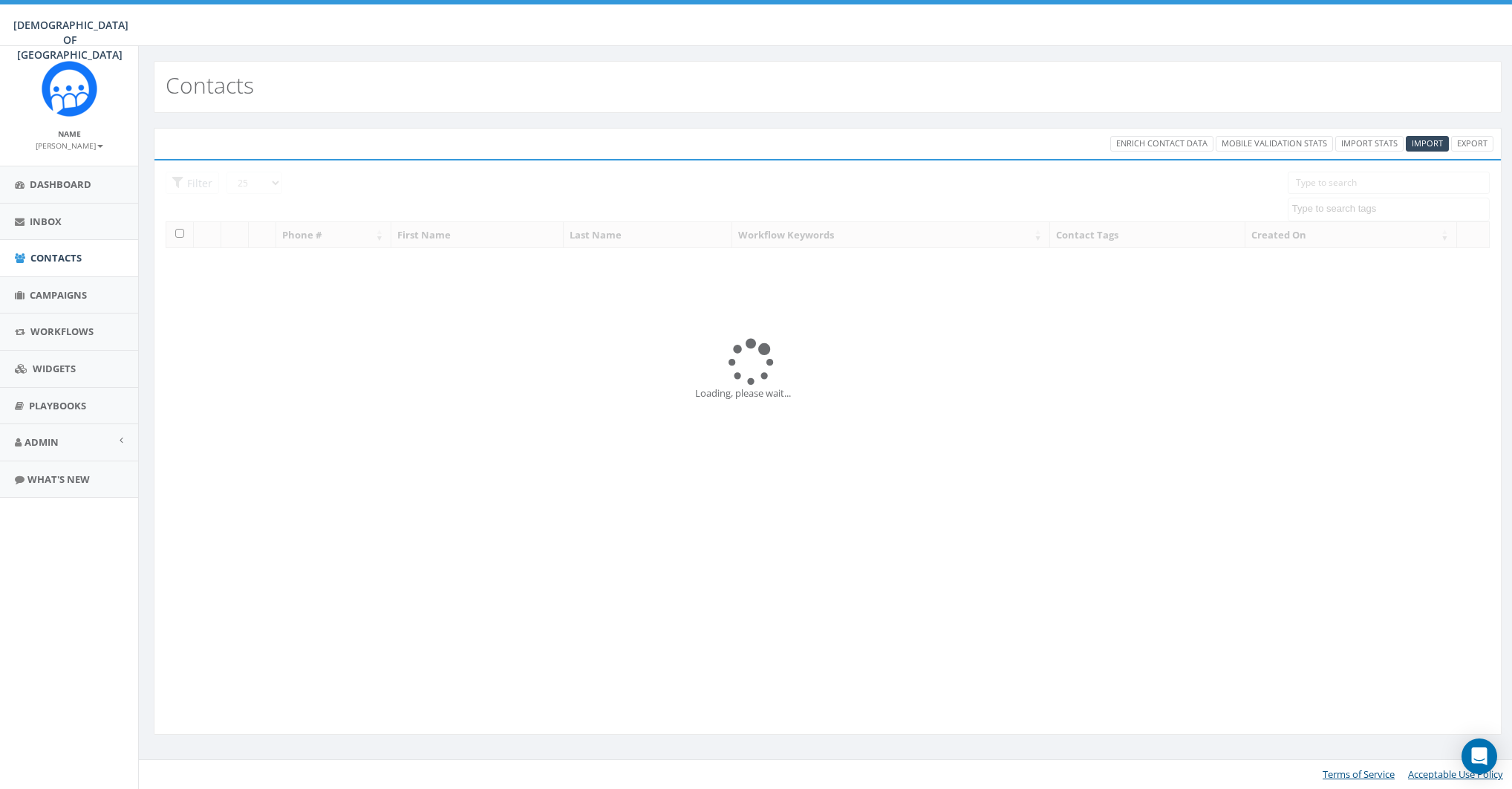
select select
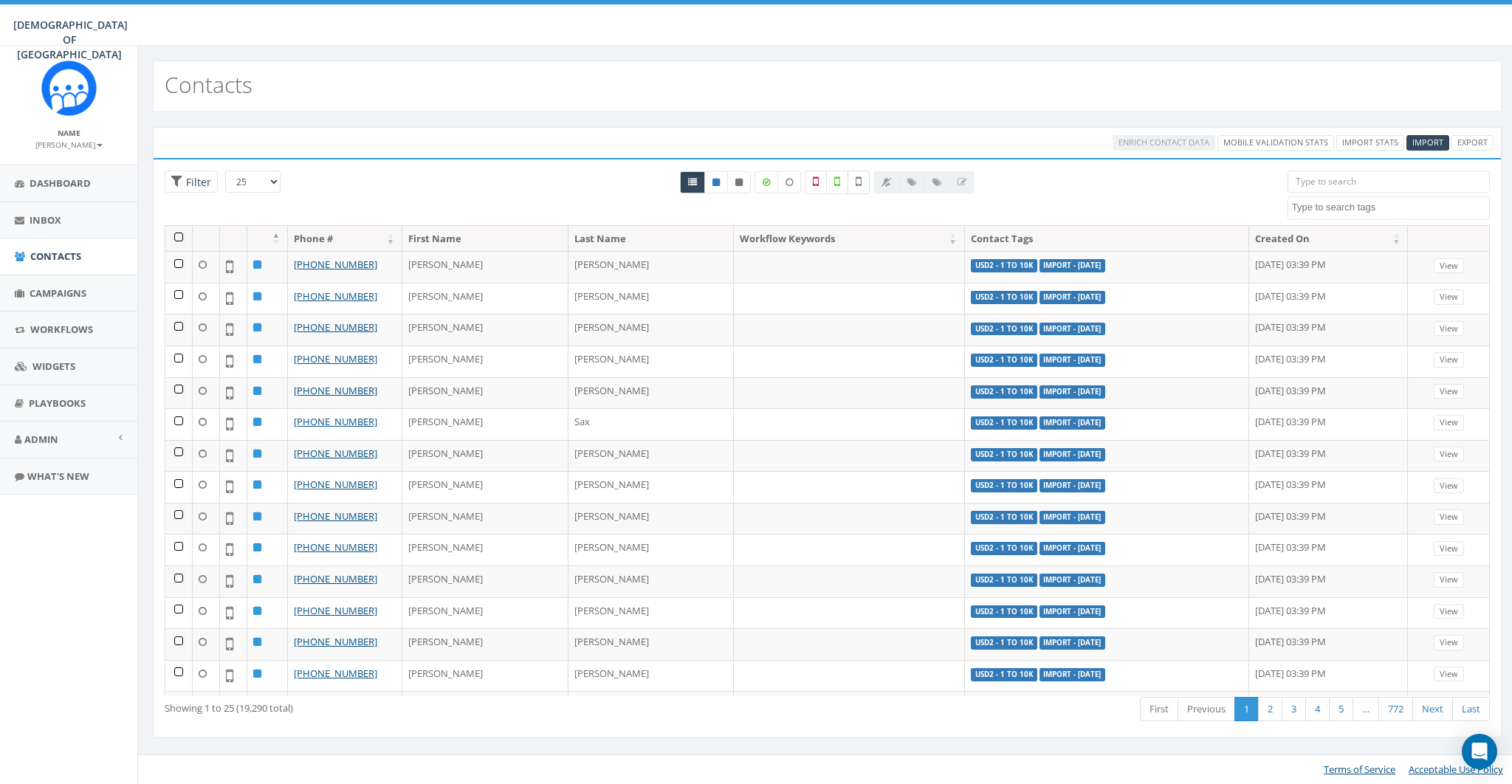
click at [853, 181] on label at bounding box center [858, 182] width 22 height 23
click at [863, 186] on label at bounding box center [858, 182] width 22 height 23
click at [860, 185] on icon at bounding box center [858, 182] width 6 height 13
checkbox input "false"
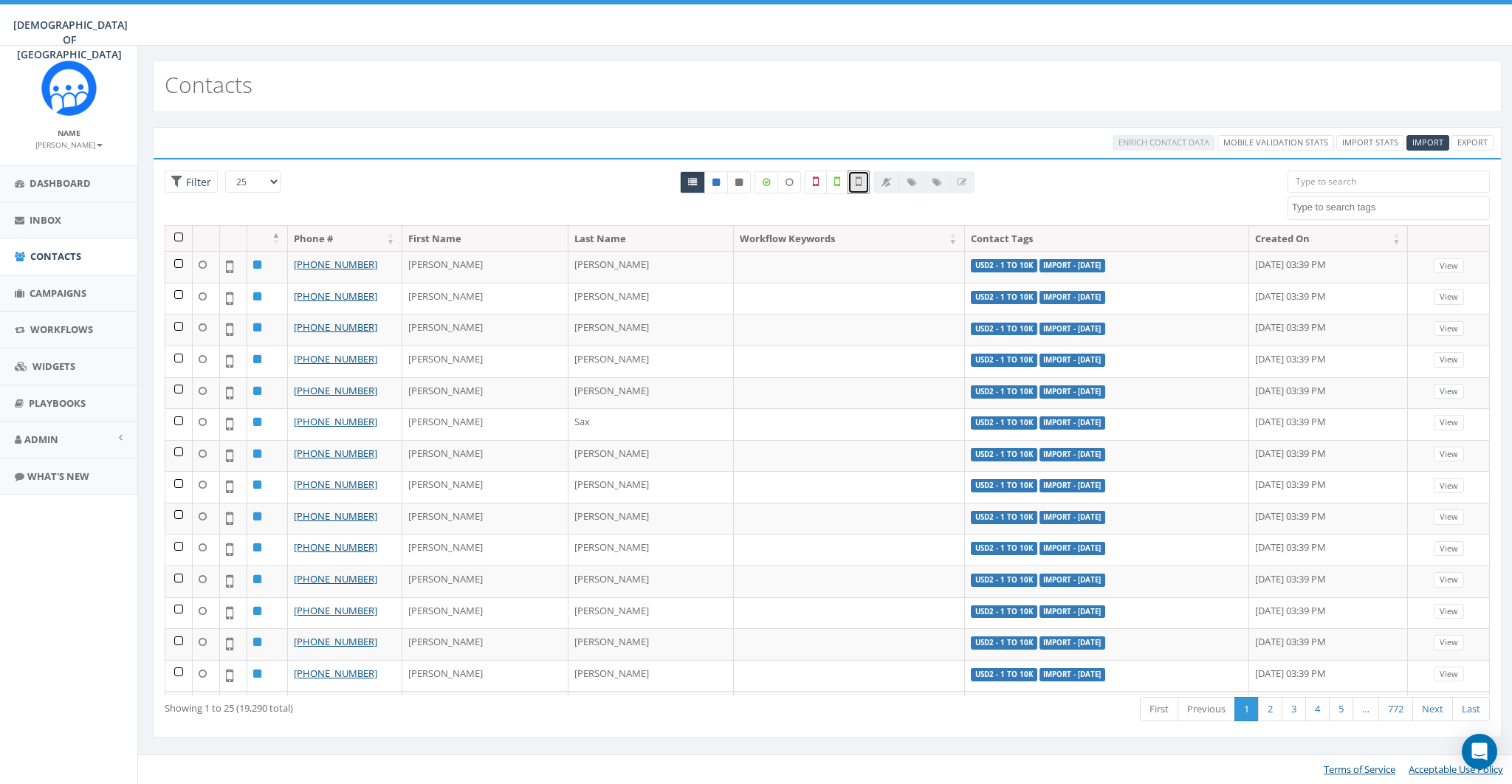
click at [760, 205] on div "All 0 contact(s) on current page All 13710 contact(s) filtered" at bounding box center [827, 209] width 339 height 16
click at [792, 181] on icon at bounding box center [789, 182] width 8 height 9
checkbox input "false"
click at [855, 182] on label at bounding box center [858, 182] width 22 height 23
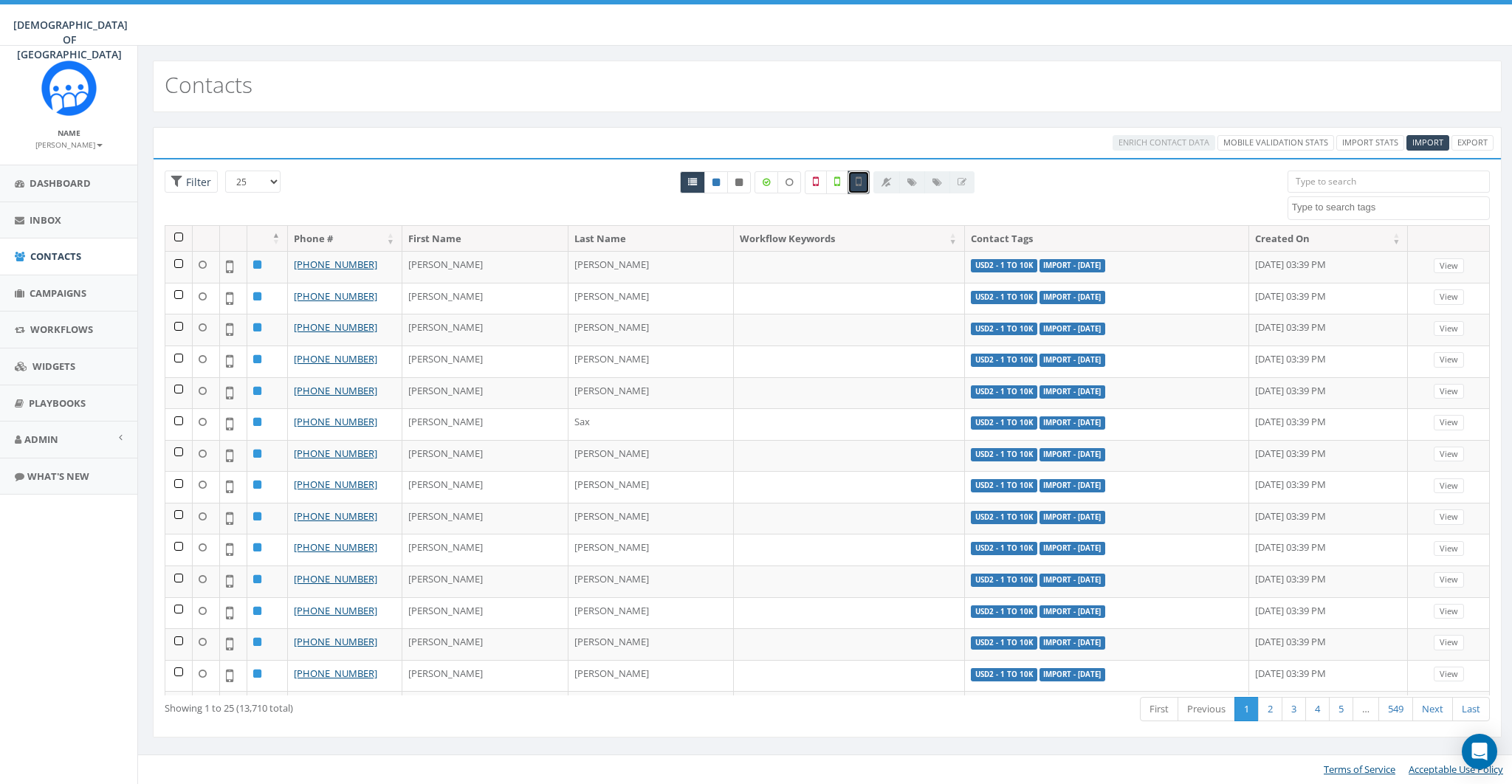
click at [855, 182] on label at bounding box center [858, 182] width 22 height 23
checkbox input "false"
click at [180, 238] on th at bounding box center [179, 238] width 28 height 26
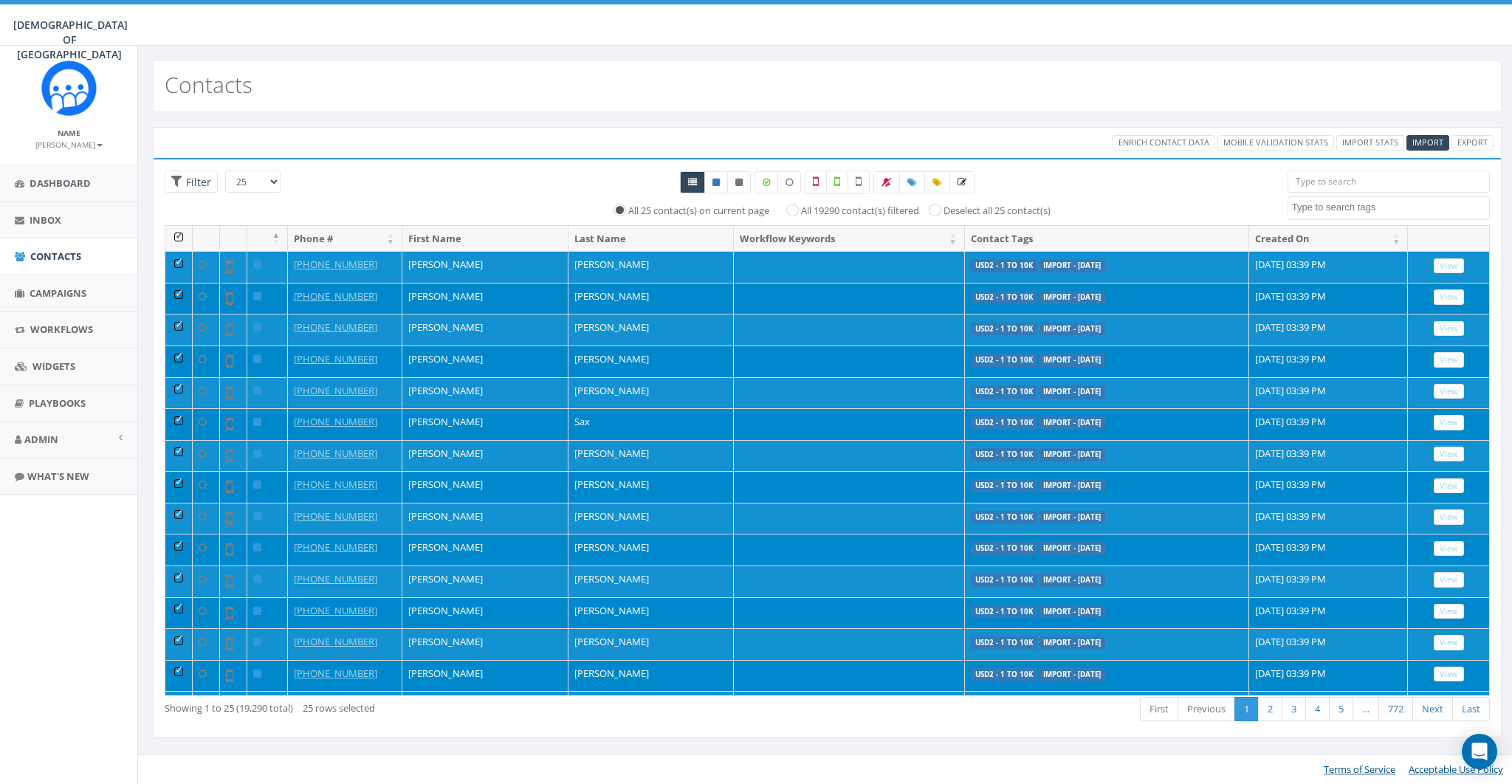
click at [181, 233] on th at bounding box center [179, 238] width 28 height 26
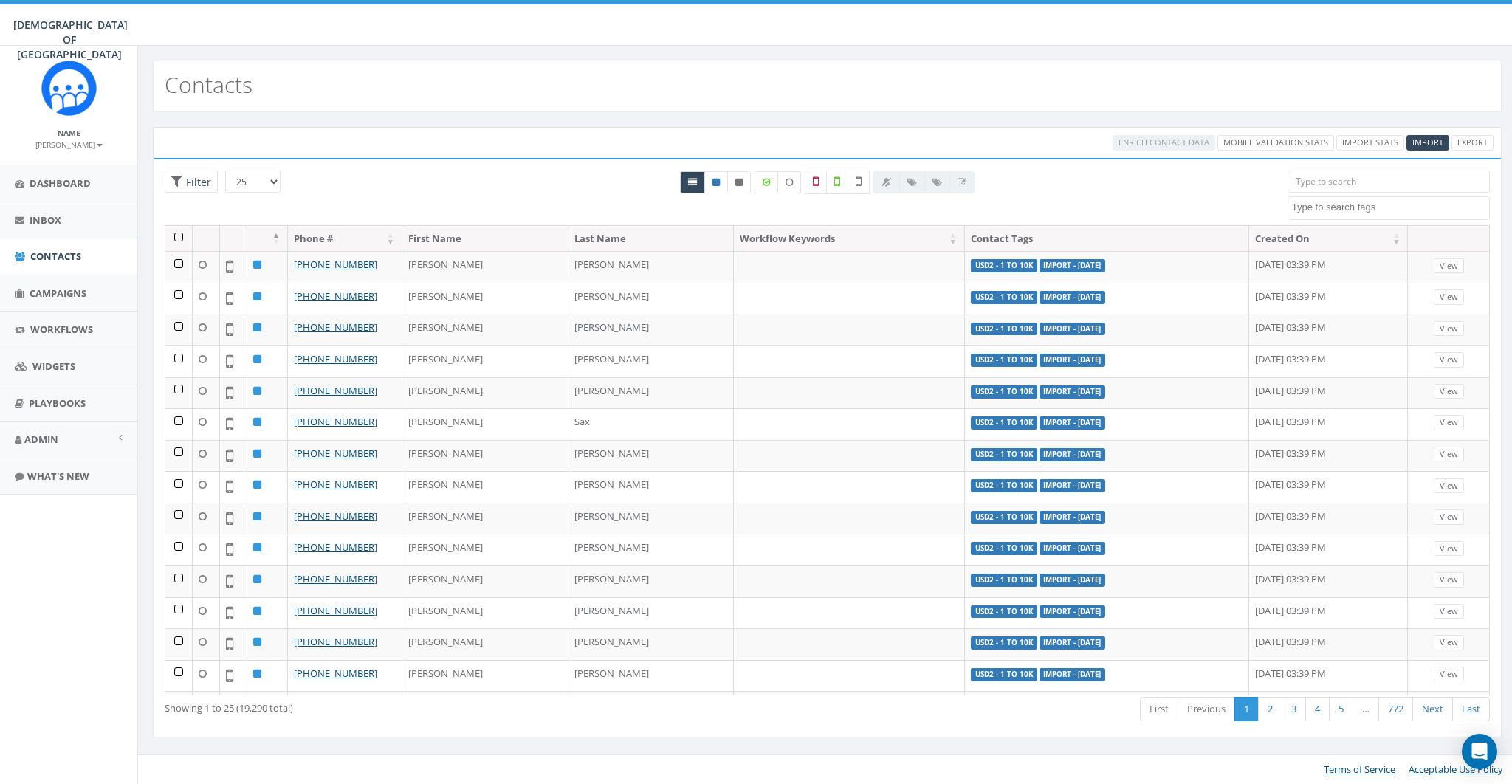
click at [272, 184] on select "25 50 100" at bounding box center [253, 182] width 55 height 22
select select "100"
click at [225, 171] on select "25 50 100" at bounding box center [253, 182] width 55 height 22
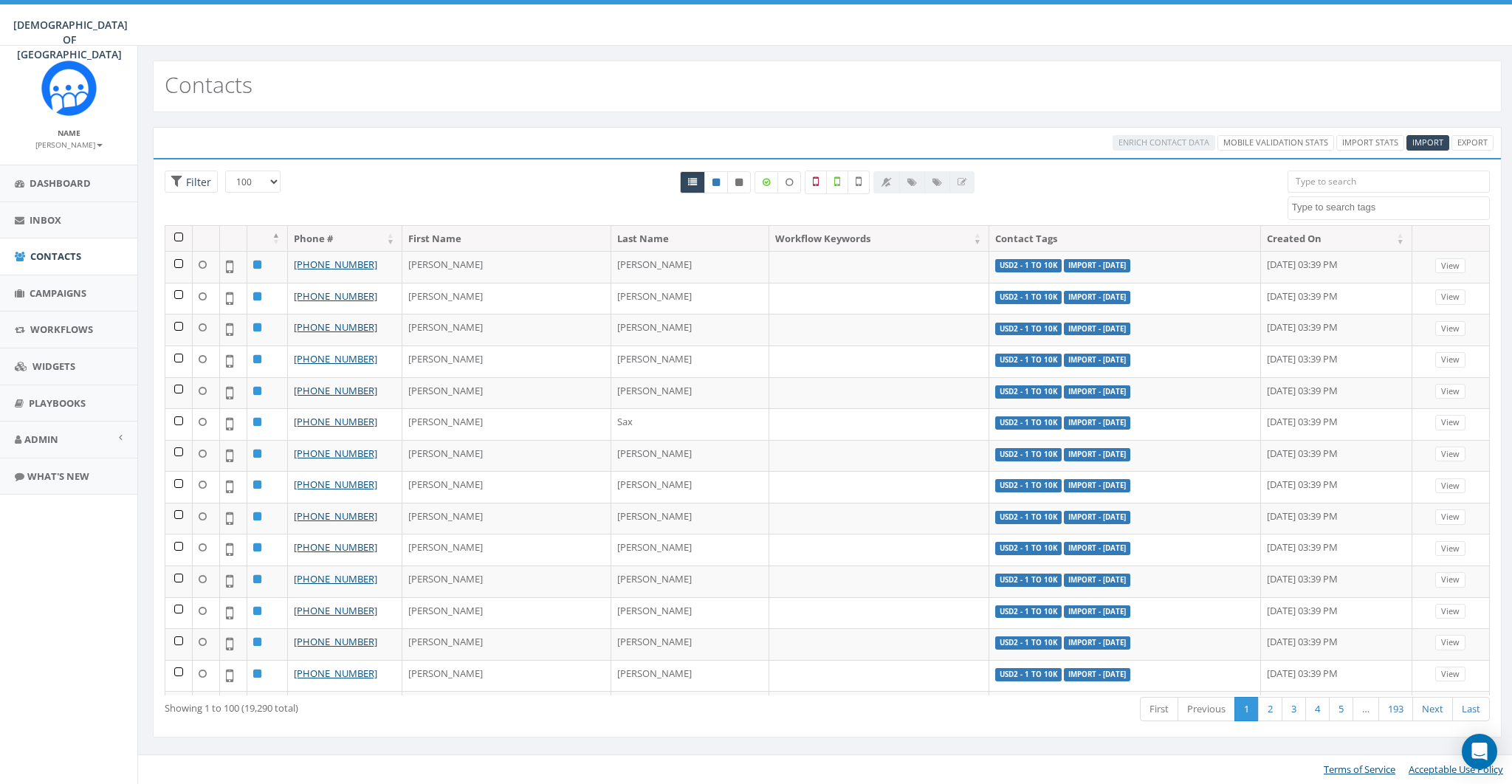
click at [177, 236] on th at bounding box center [179, 238] width 28 height 26
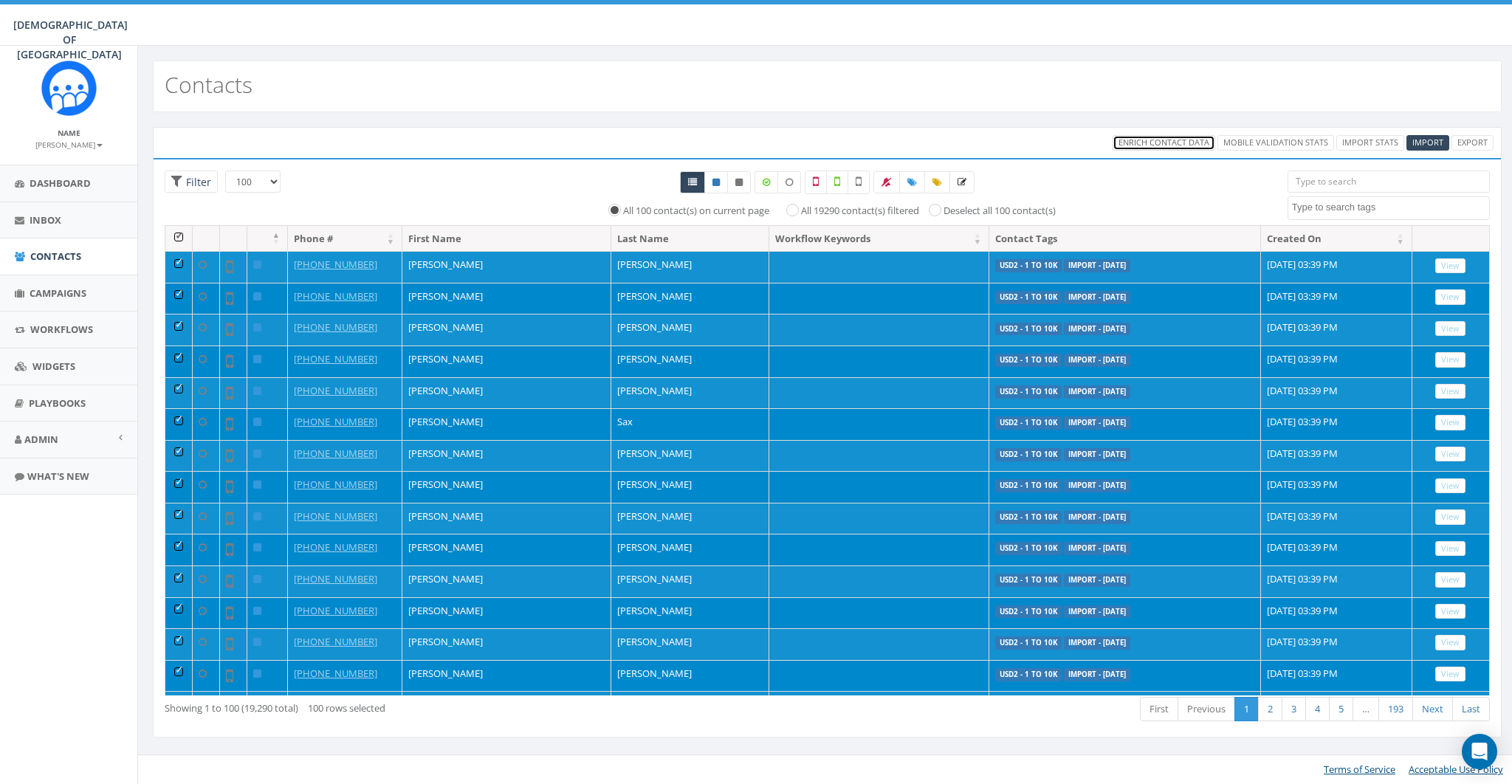
click at [1167, 145] on span "Enrich Contact Data" at bounding box center [1164, 141] width 90 height 11
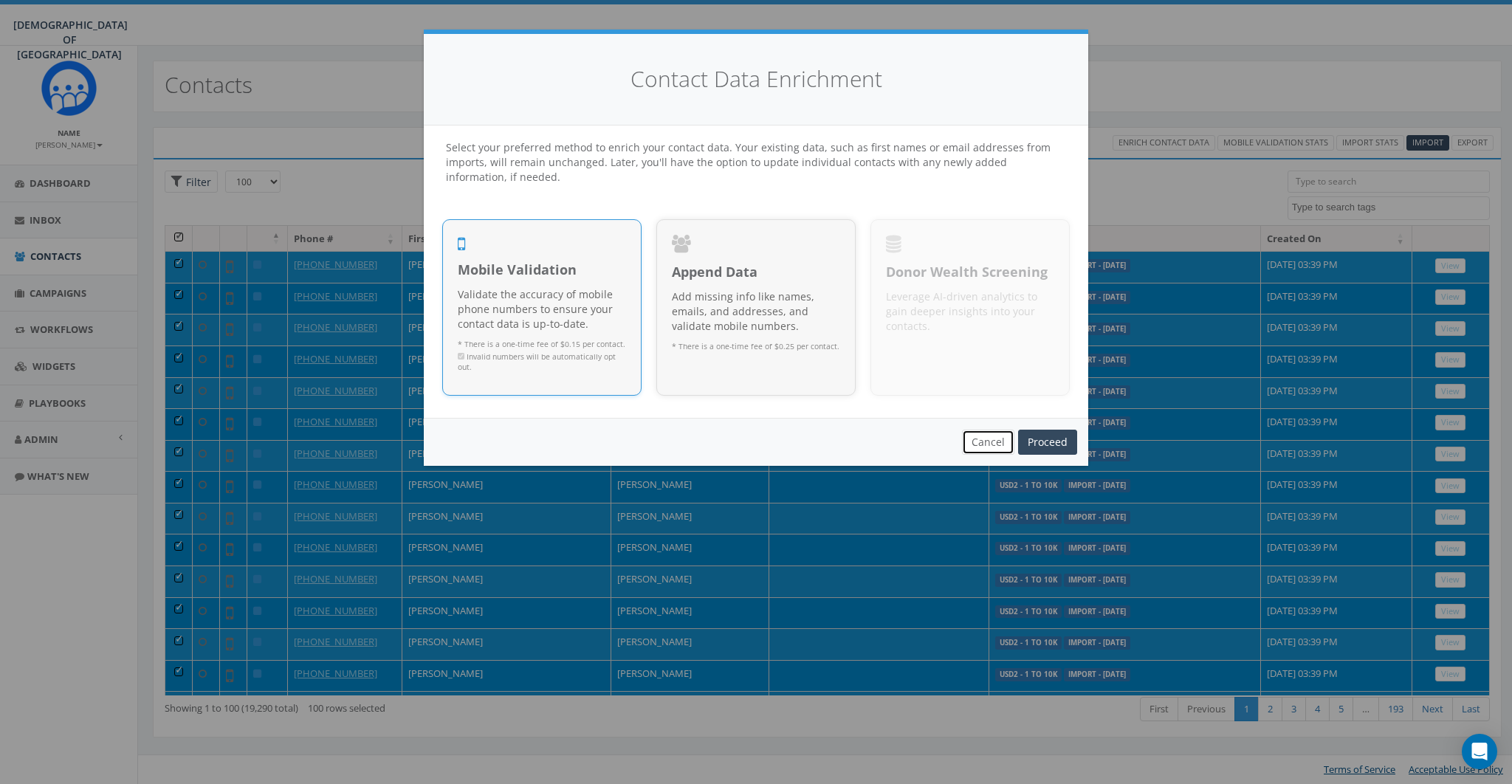
click at [983, 441] on button "Cancel" at bounding box center [988, 442] width 53 height 25
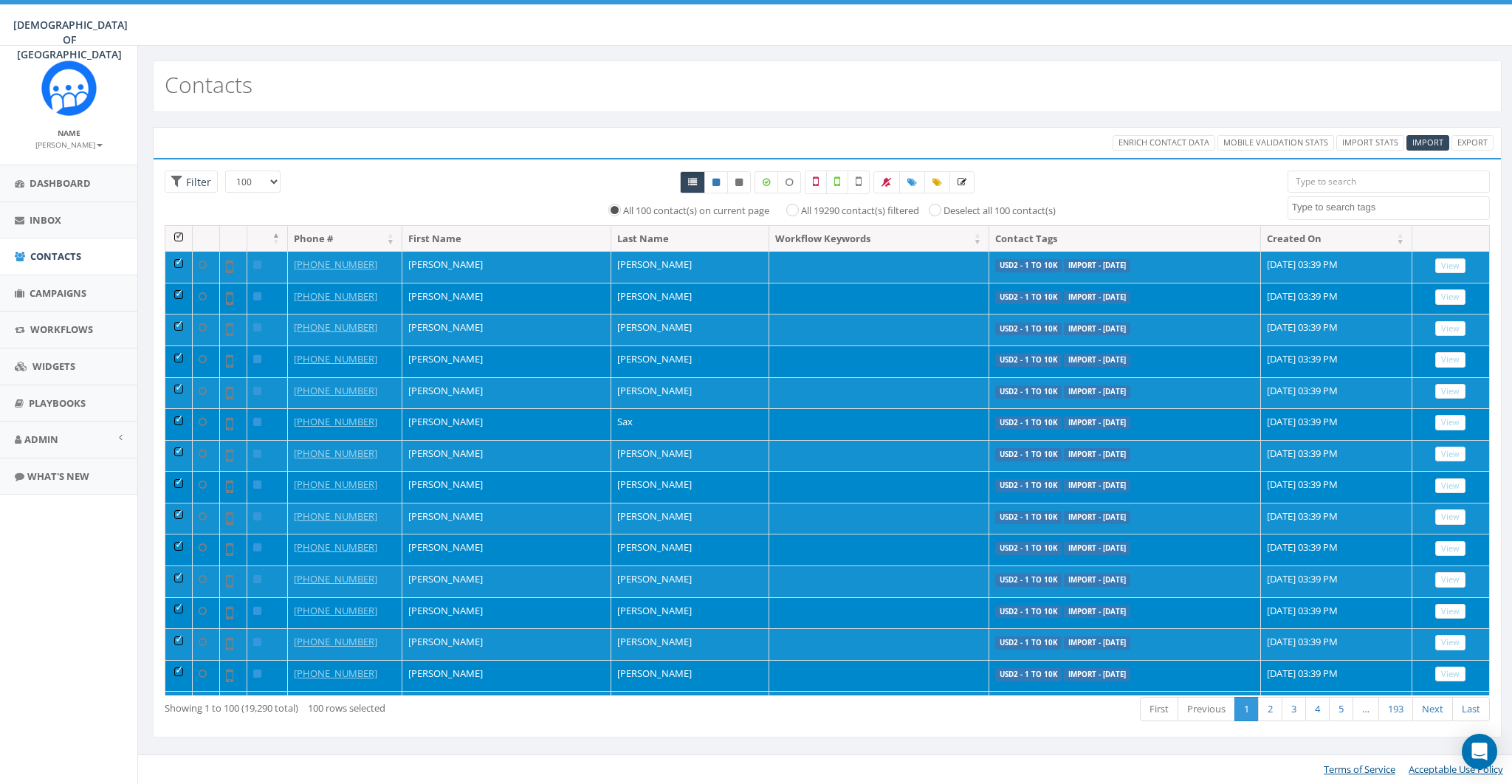
click at [183, 238] on th at bounding box center [179, 238] width 28 height 26
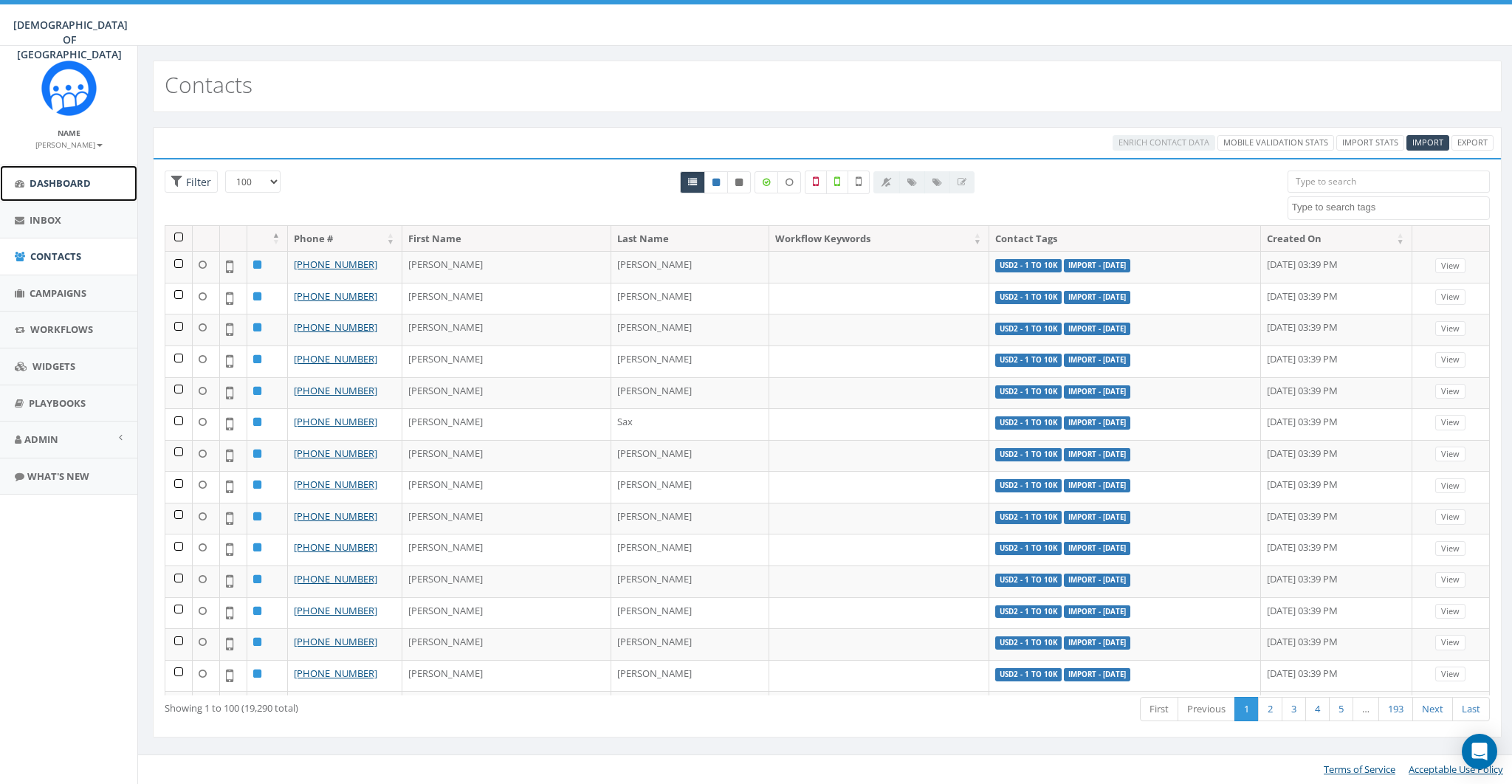
click at [75, 177] on span "Dashboard" at bounding box center [59, 183] width 61 height 13
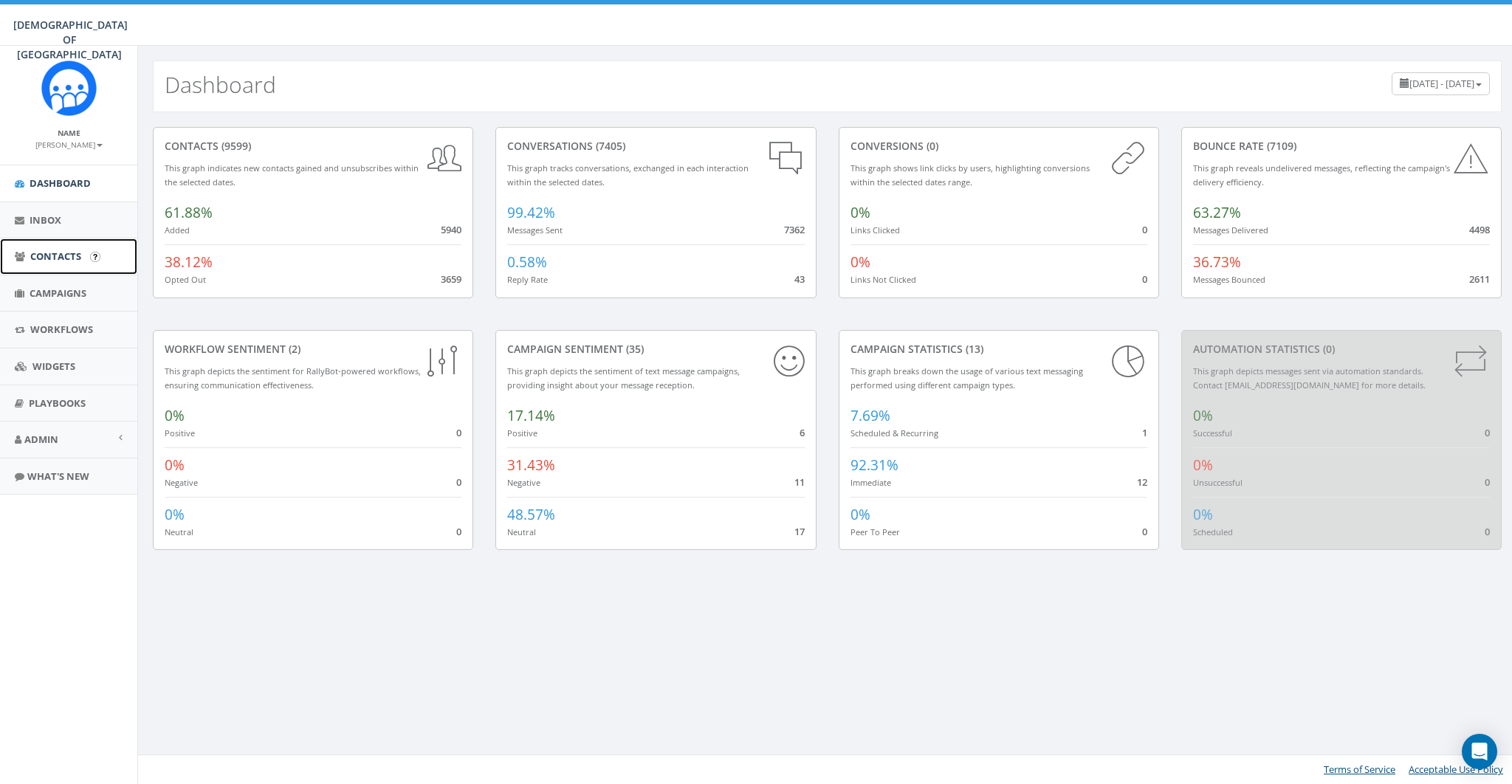
click at [56, 261] on span "Contacts" at bounding box center [55, 256] width 51 height 13
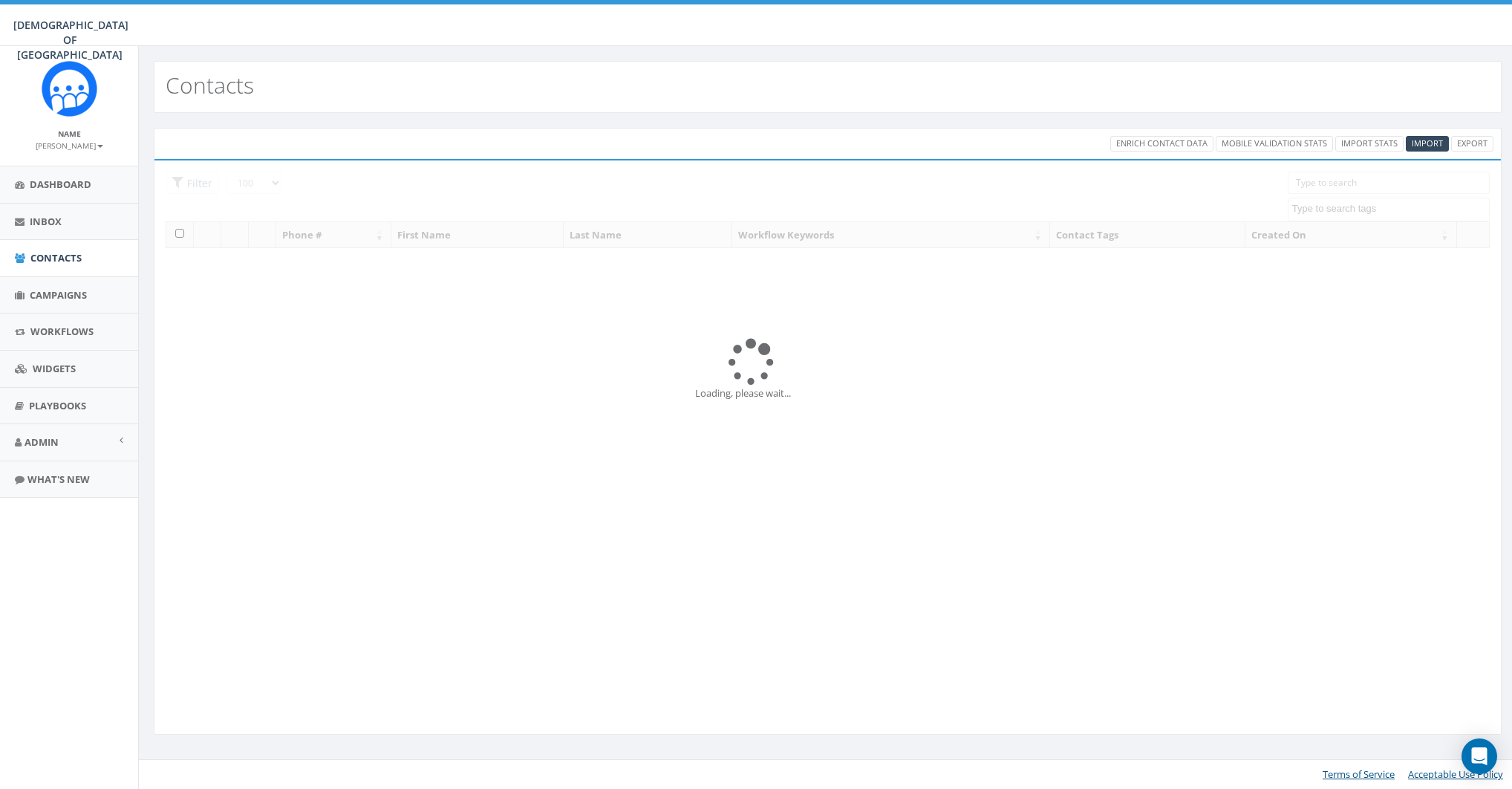
select select "100"
select select
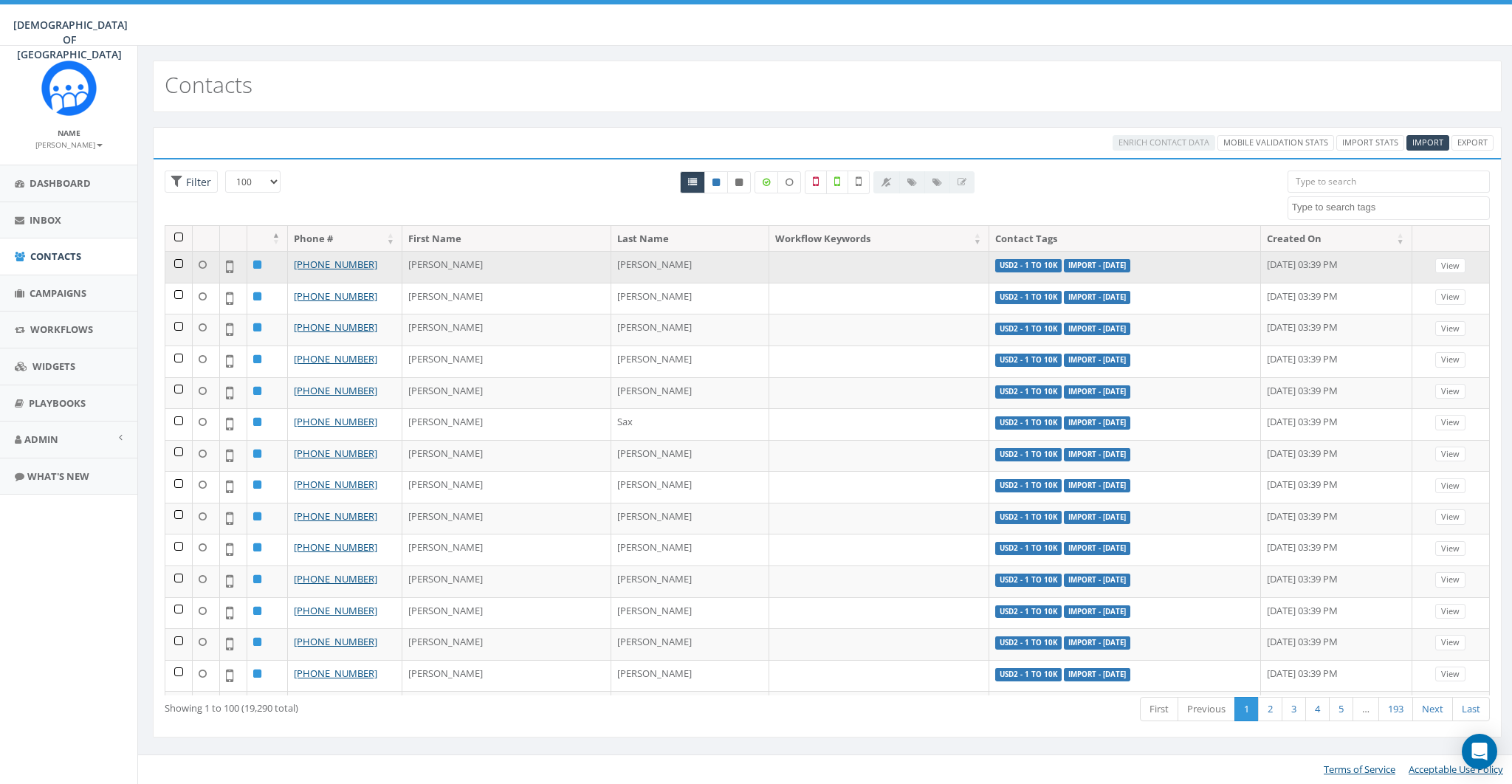
click at [179, 263] on td at bounding box center [179, 267] width 28 height 32
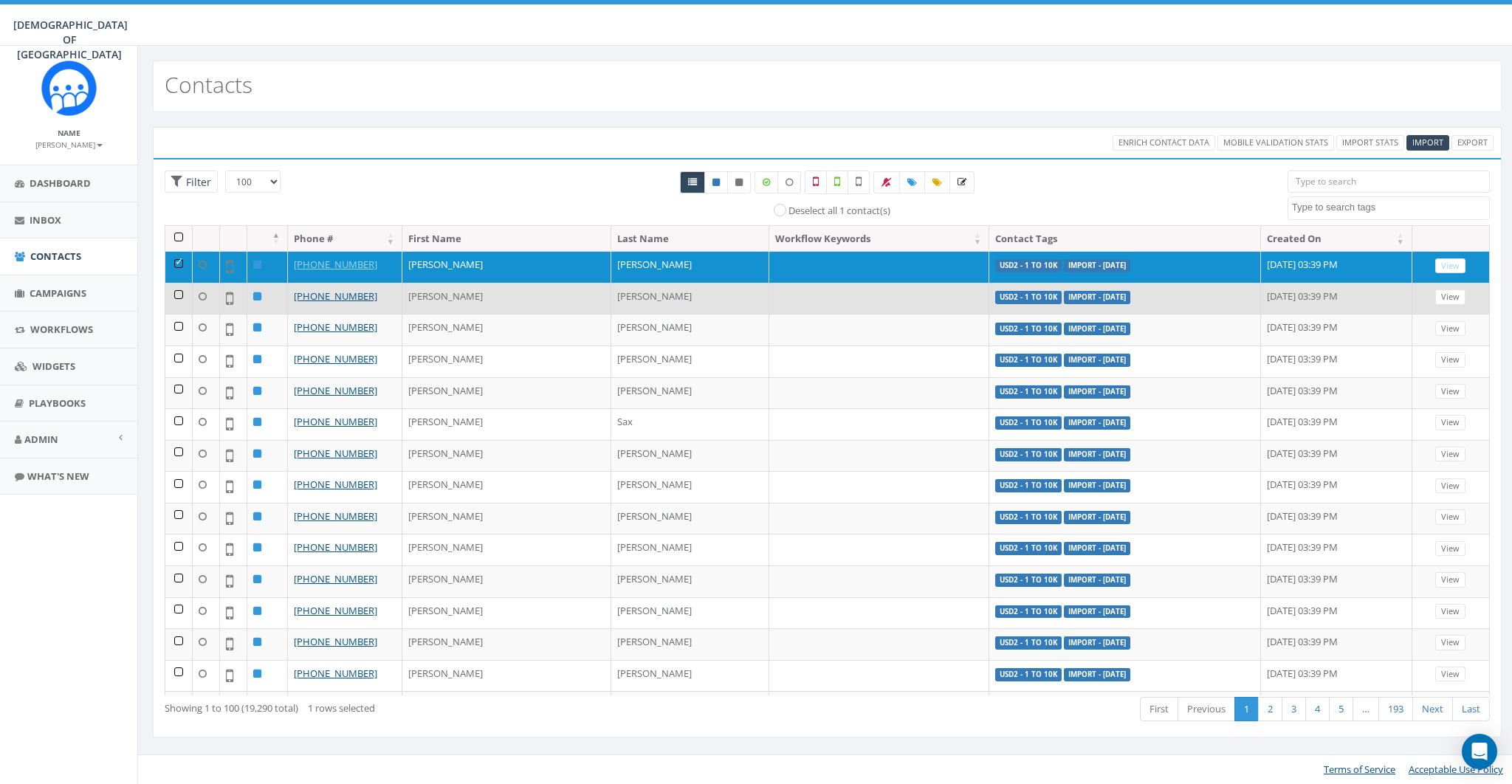
click at [176, 291] on td at bounding box center [179, 299] width 28 height 32
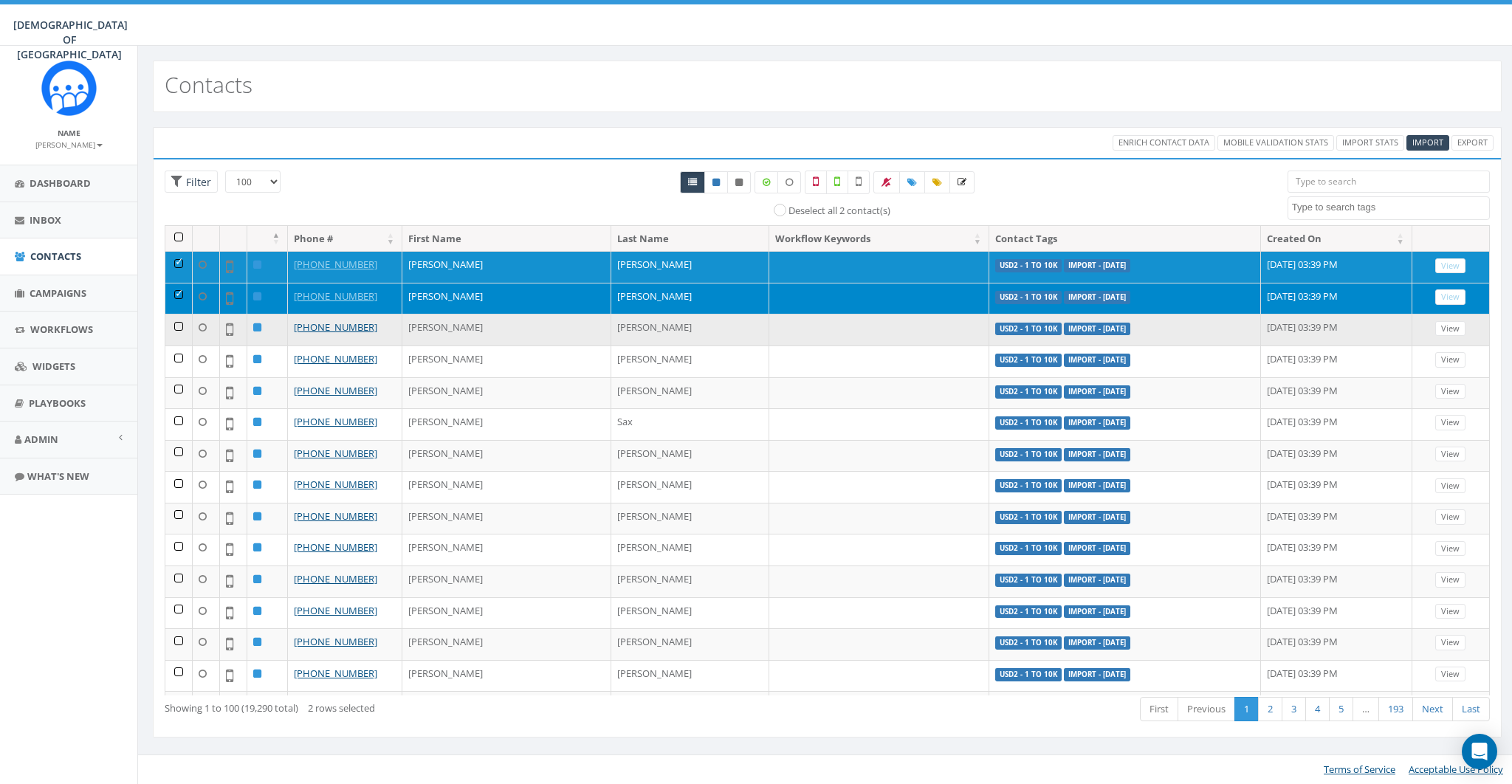
click at [177, 325] on td at bounding box center [179, 330] width 28 height 32
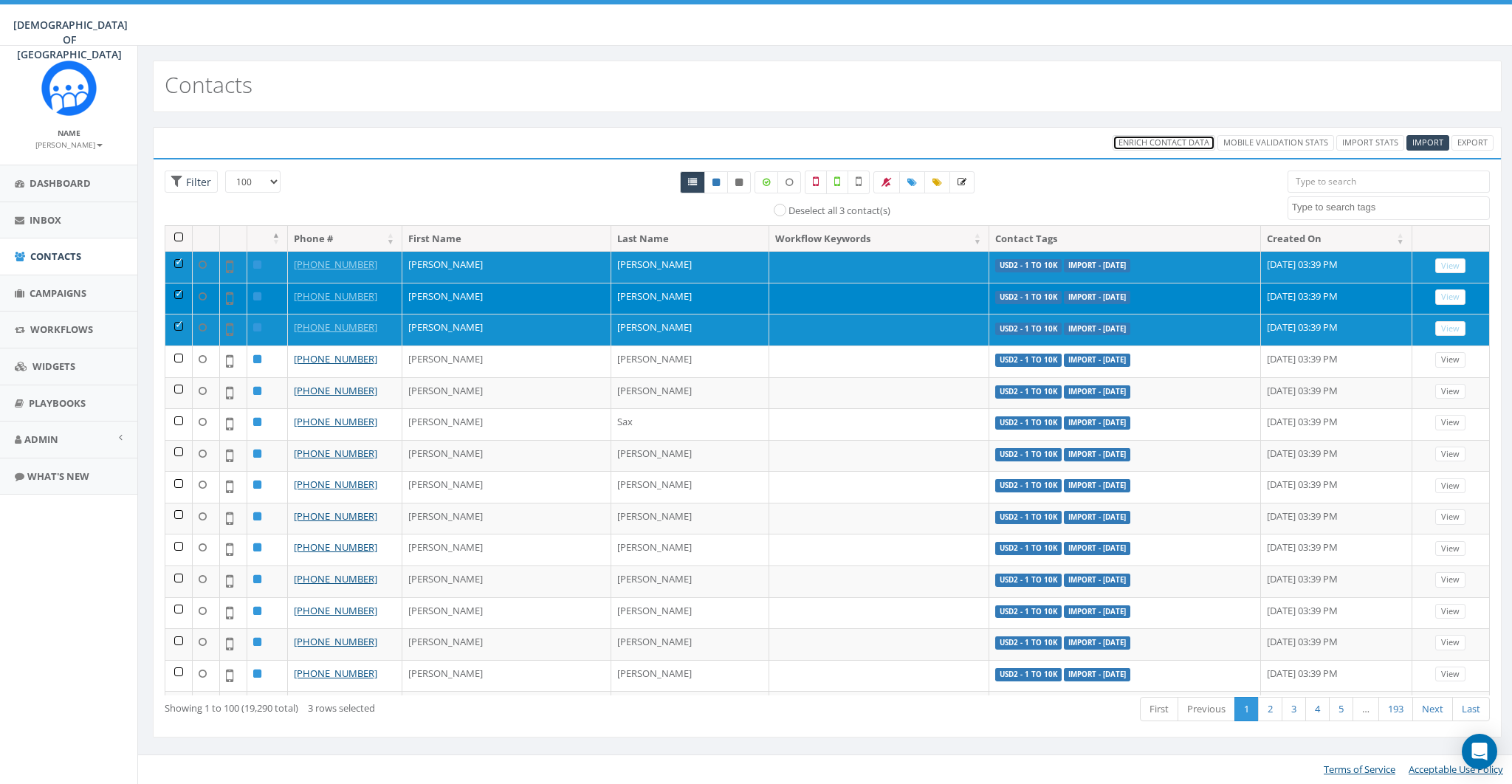
click at [1157, 144] on span "Enrich Contact Data" at bounding box center [1164, 141] width 90 height 11
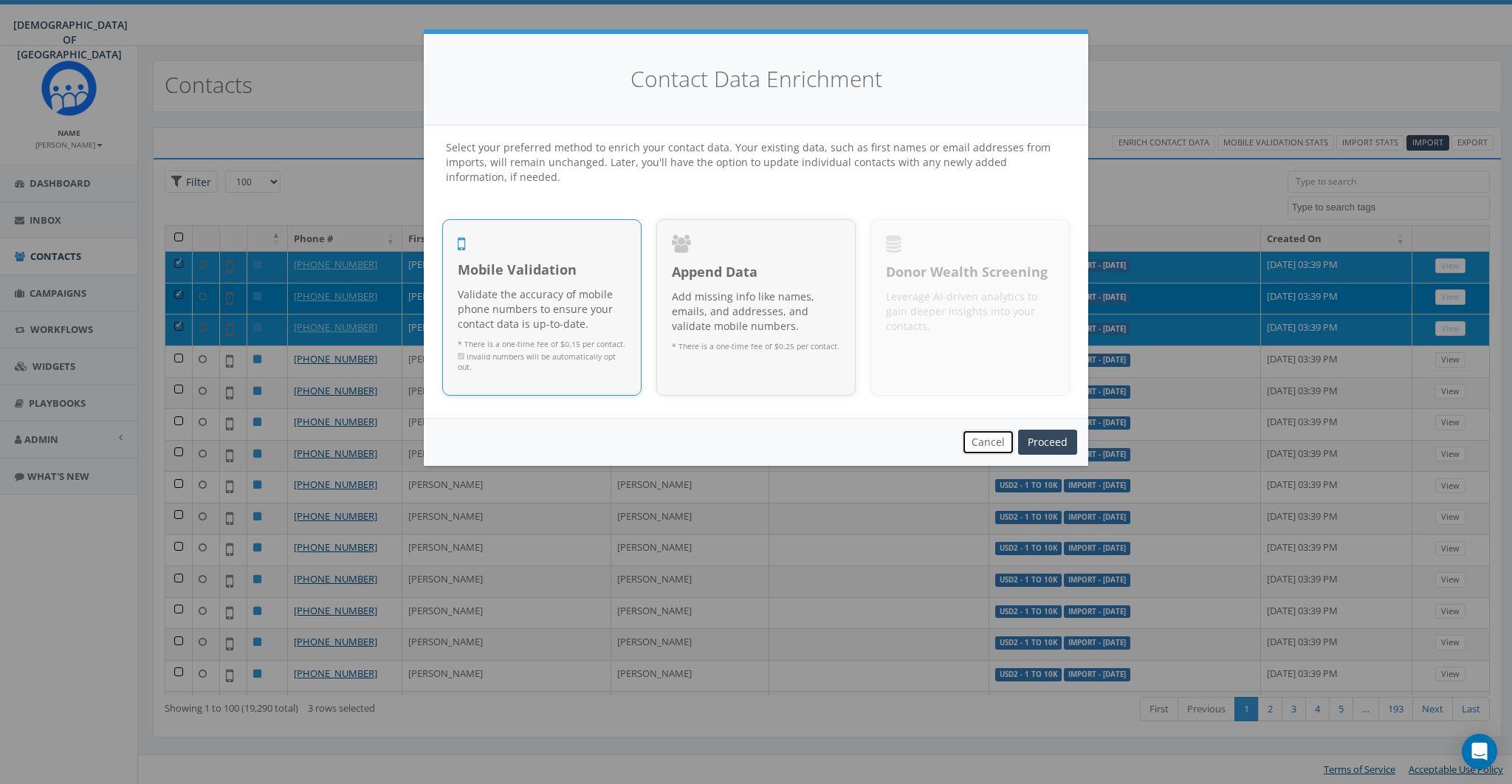
click at [981, 446] on button "Cancel" at bounding box center [988, 442] width 53 height 25
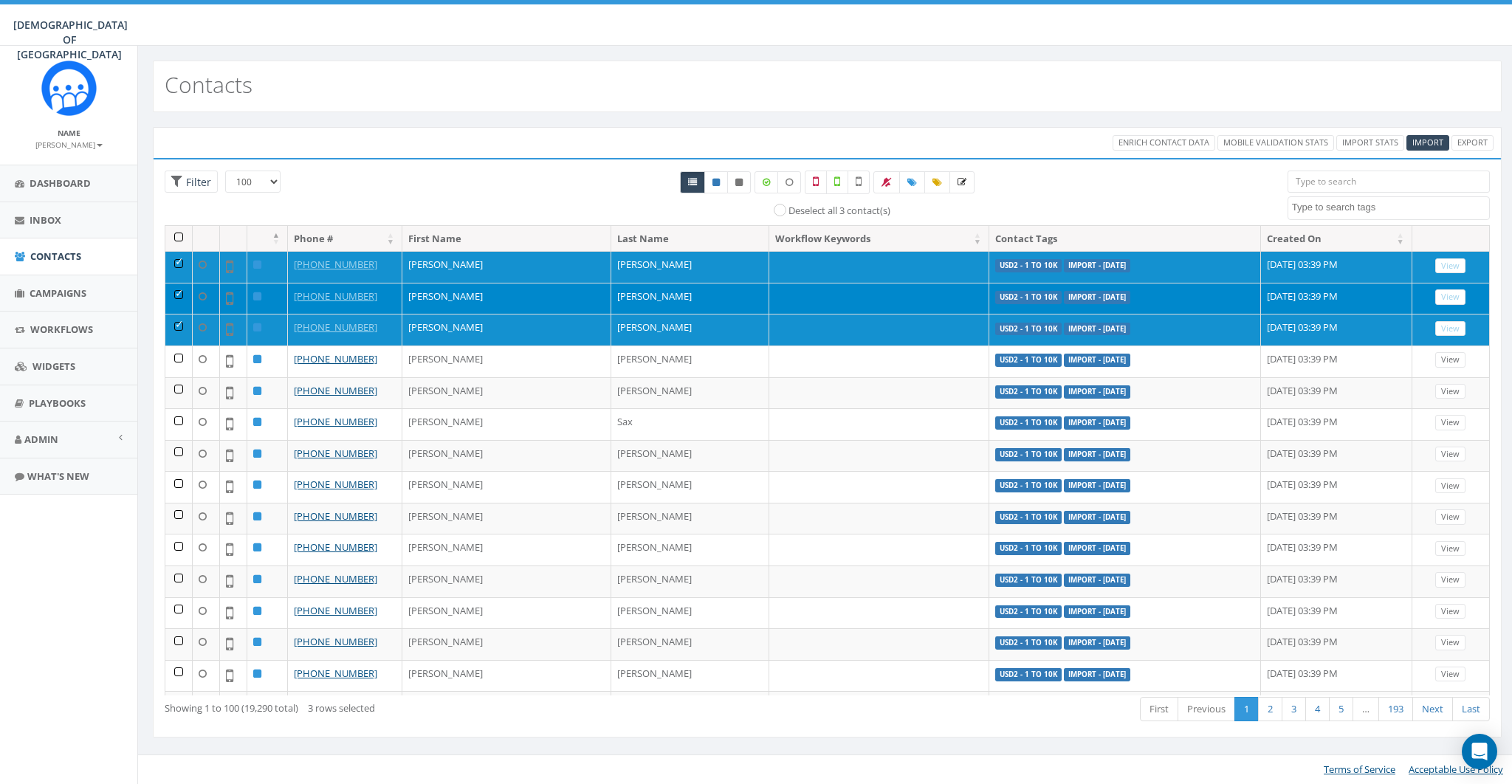
click at [65, 145] on small "[PERSON_NAME]" at bounding box center [69, 145] width 67 height 10
click at [69, 184] on link "Sign Out" at bounding box center [74, 186] width 116 height 18
